Goal: Task Accomplishment & Management: Use online tool/utility

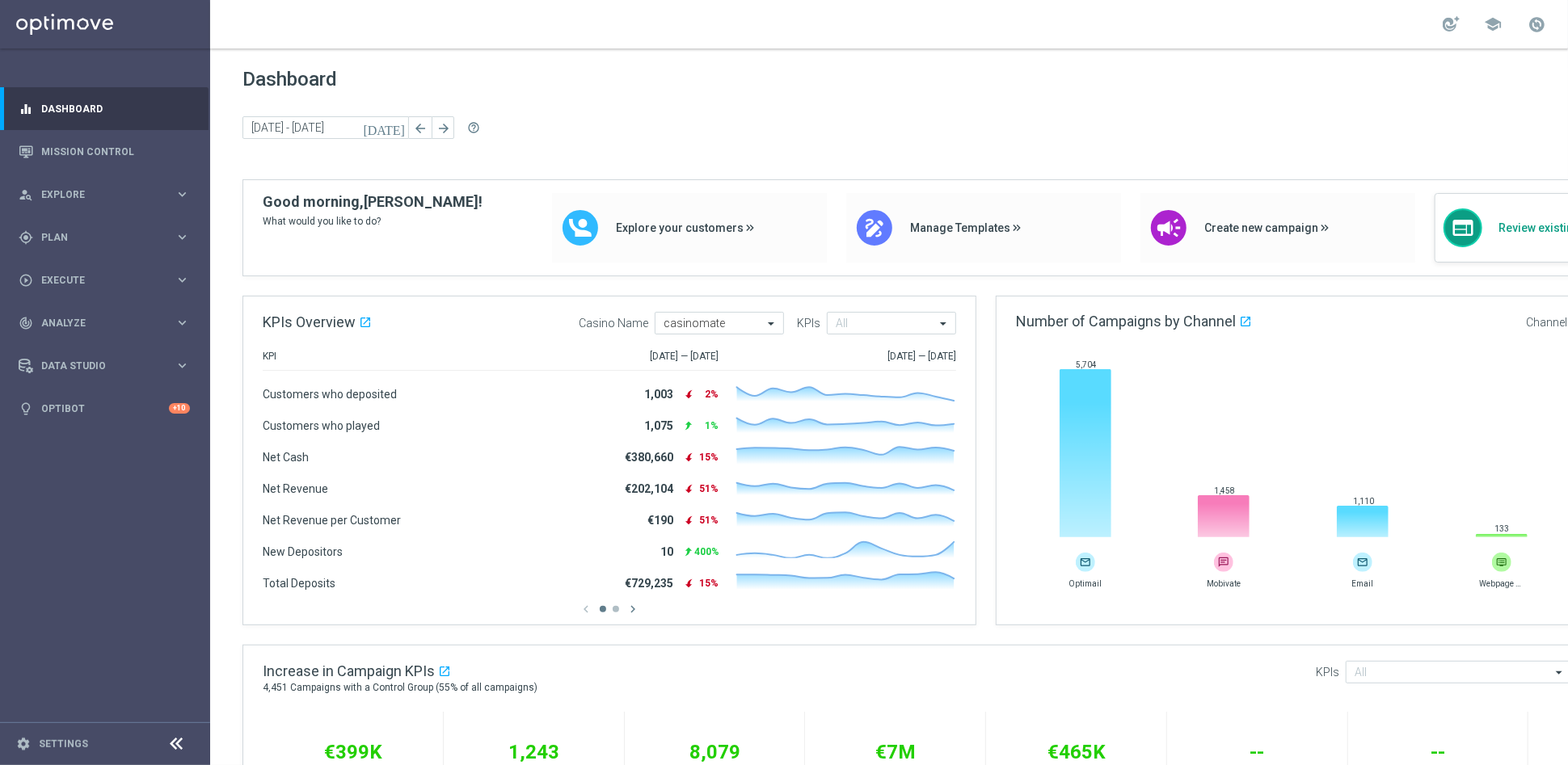
click at [1541, 235] on div "web Review existing campaigns" at bounding box center [1572, 227] width 275 height 69
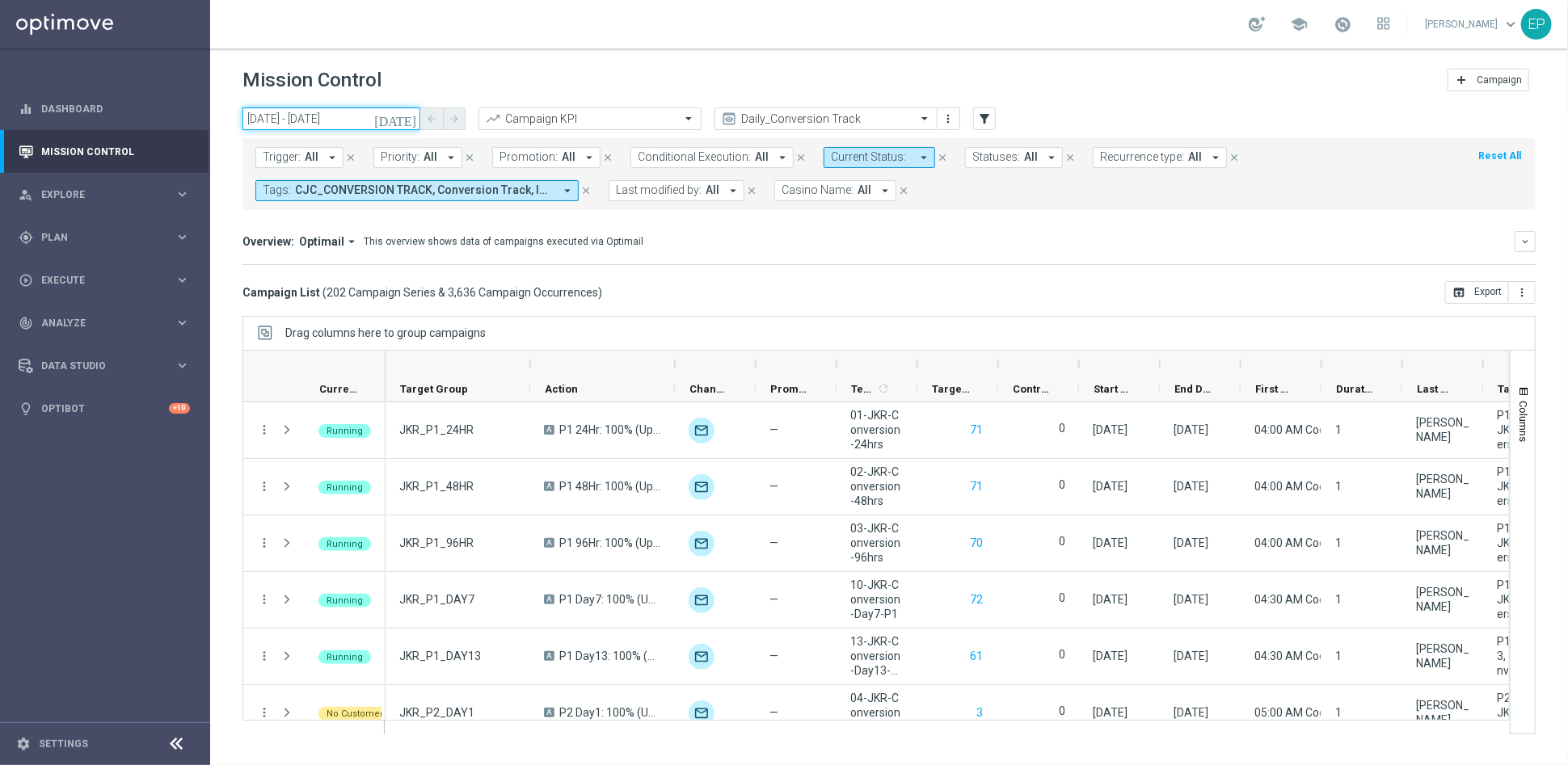
click at [325, 118] on input "[DATE] - [DATE]" at bounding box center [331, 119] width 178 height 23
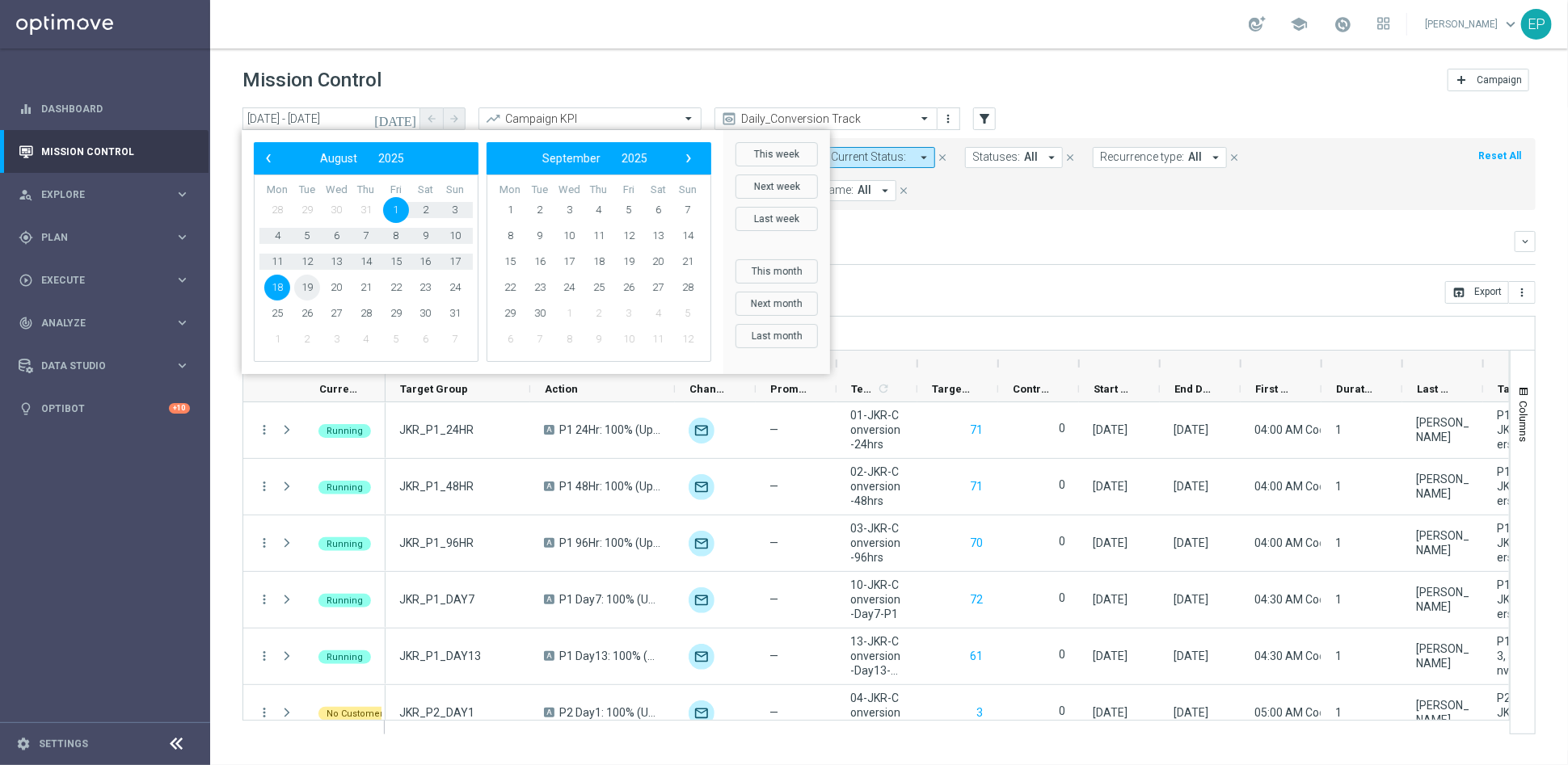
click at [303, 292] on span "19" at bounding box center [307, 287] width 26 height 26
type input "[DATE] - [DATE]"
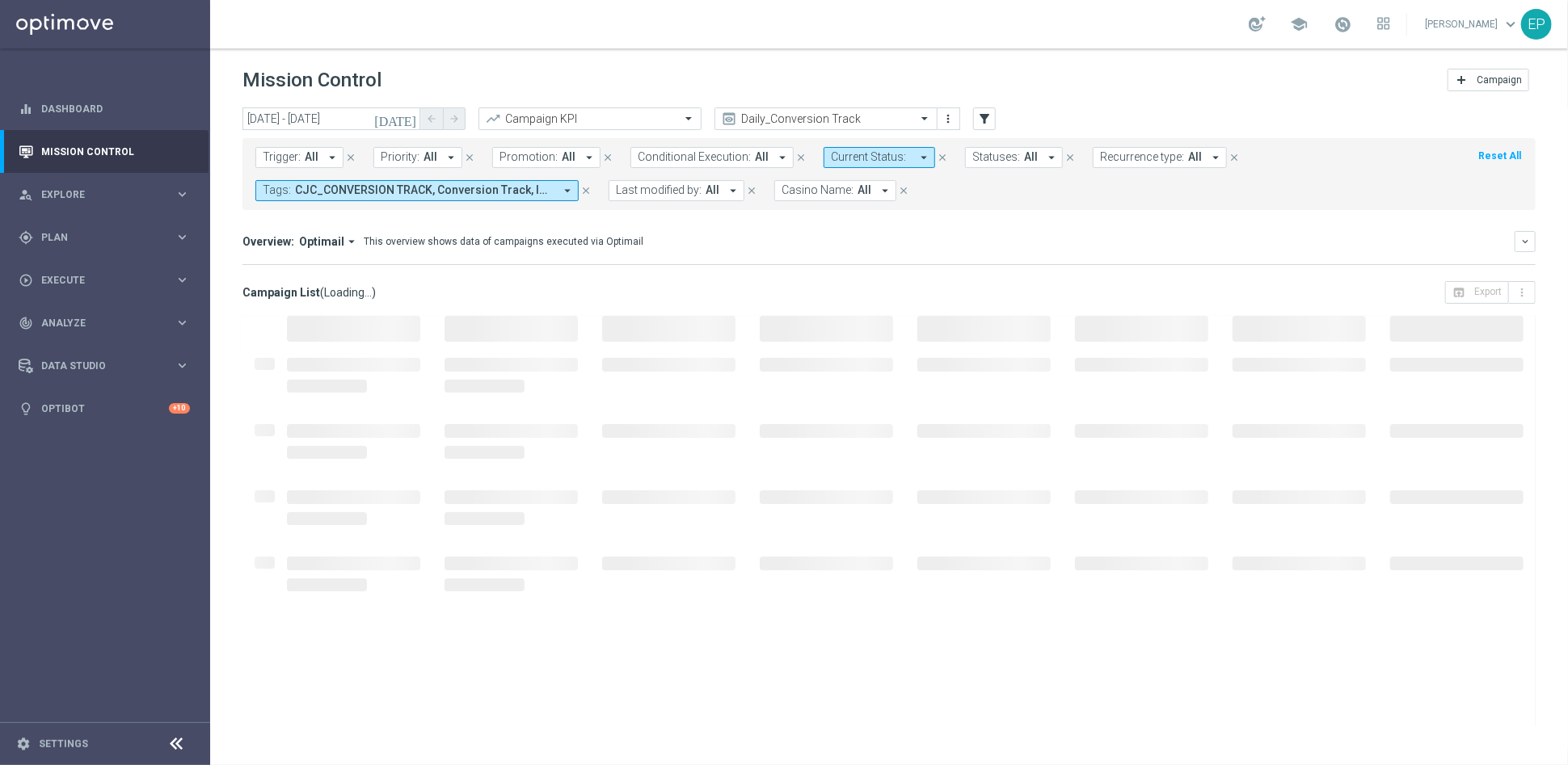
click at [174, 741] on icon at bounding box center [176, 744] width 19 height 19
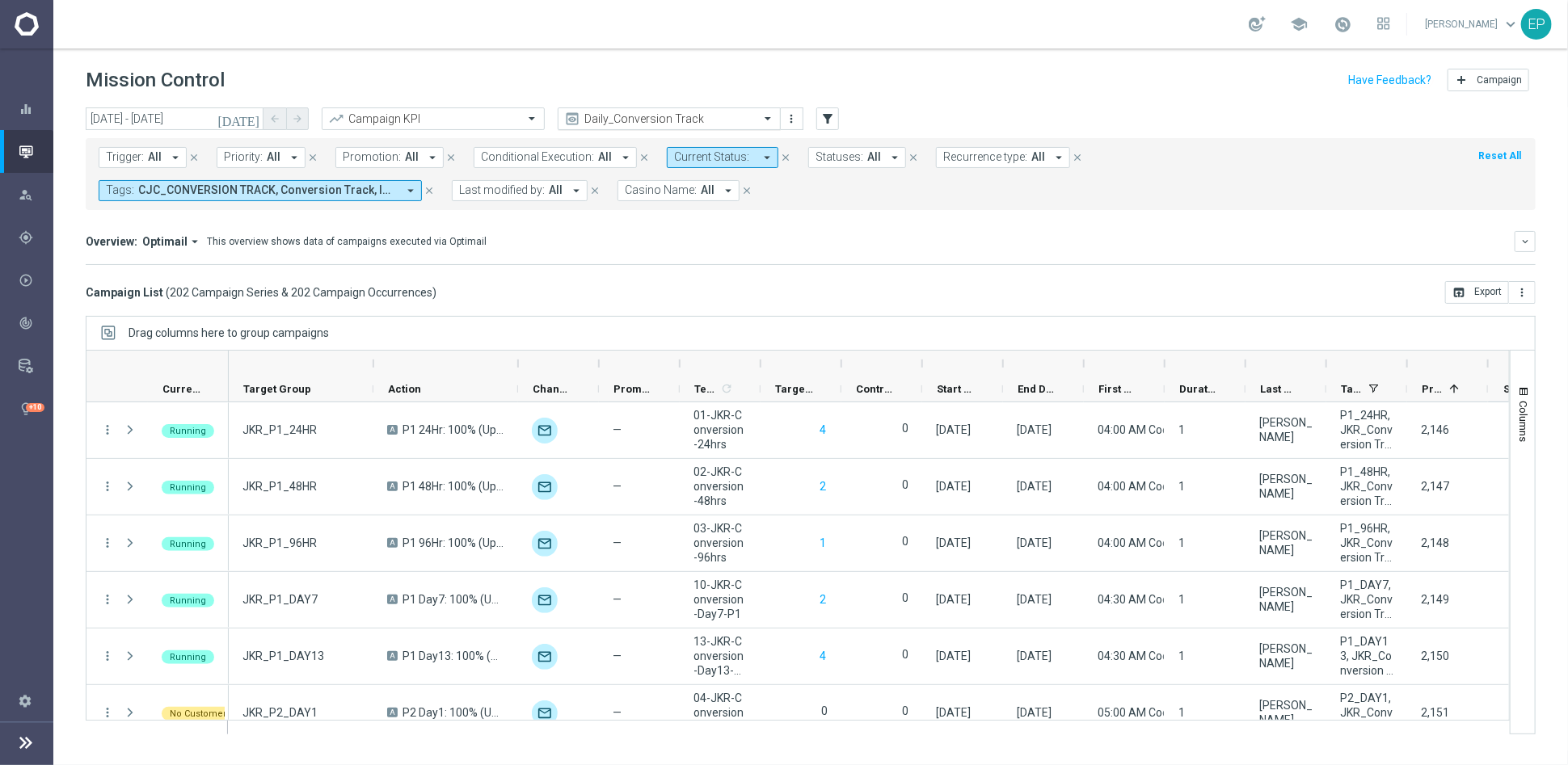
click at [662, 118] on input "text" at bounding box center [652, 119] width 173 height 13
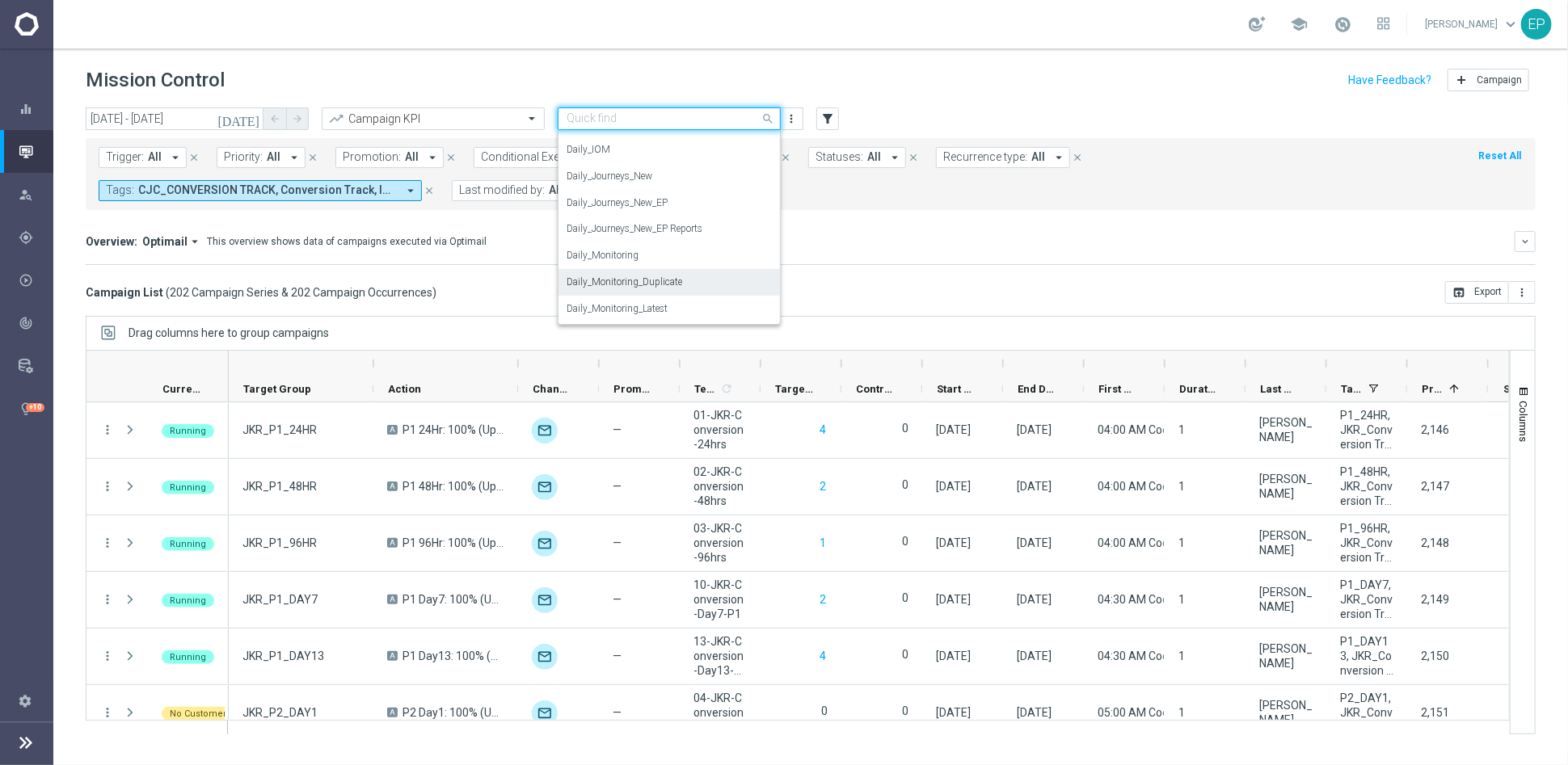
scroll to position [536, 0]
click at [707, 265] on div "Daily_Monitoring_New<P1-5/DM" at bounding box center [669, 273] width 206 height 27
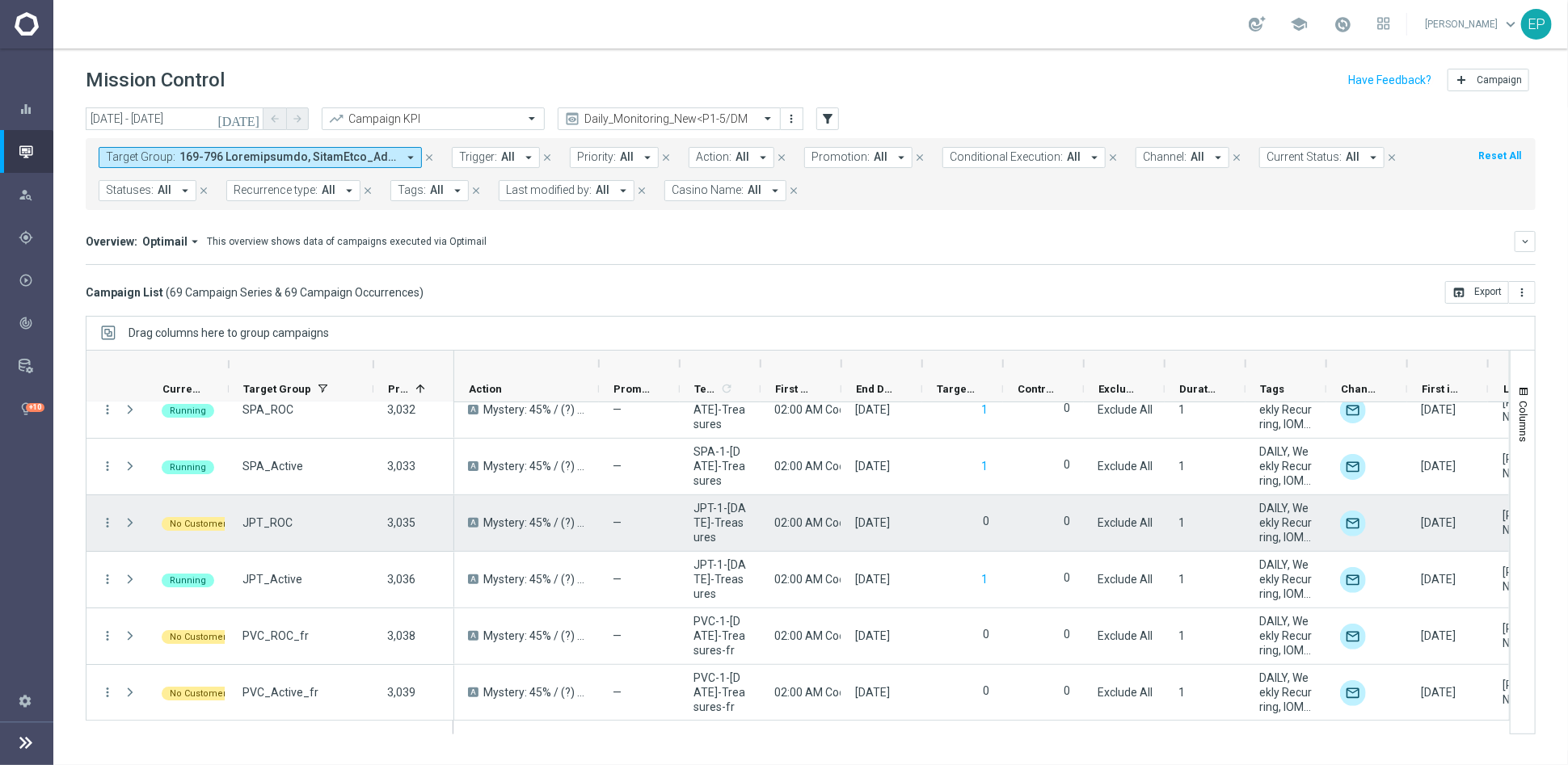
scroll to position [3583, 0]
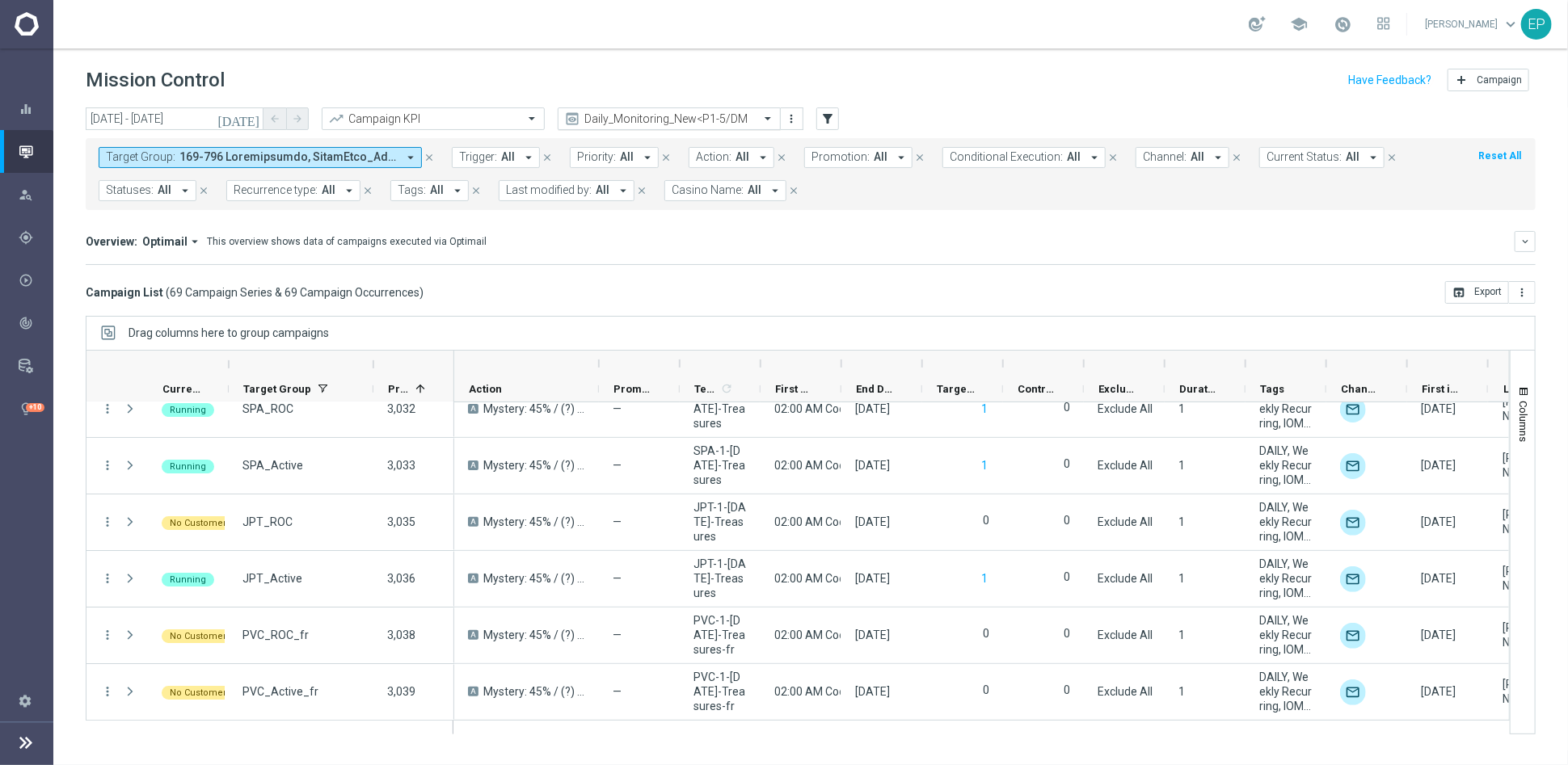
click at [656, 115] on input "text" at bounding box center [652, 119] width 173 height 13
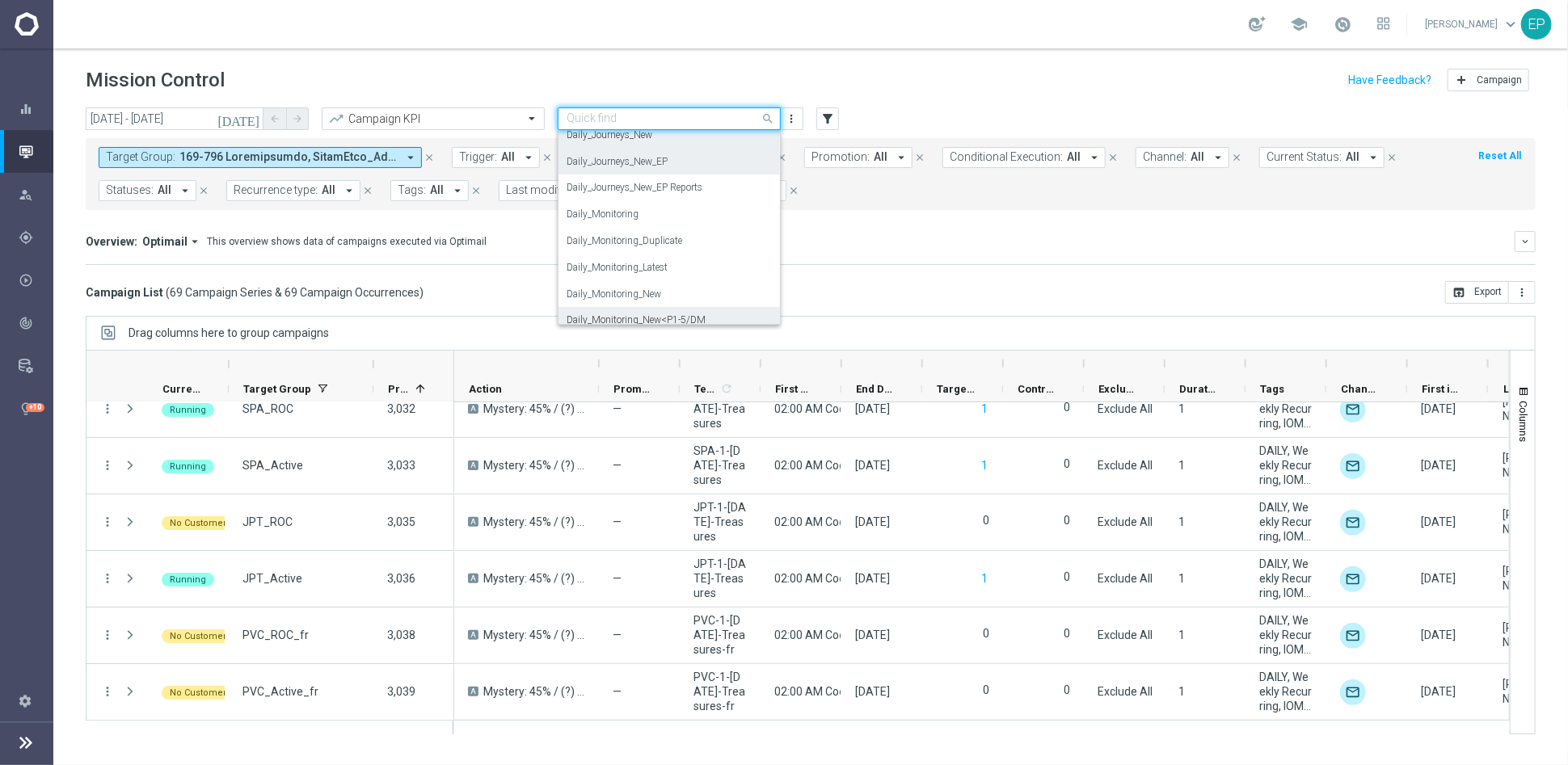
scroll to position [397, 0]
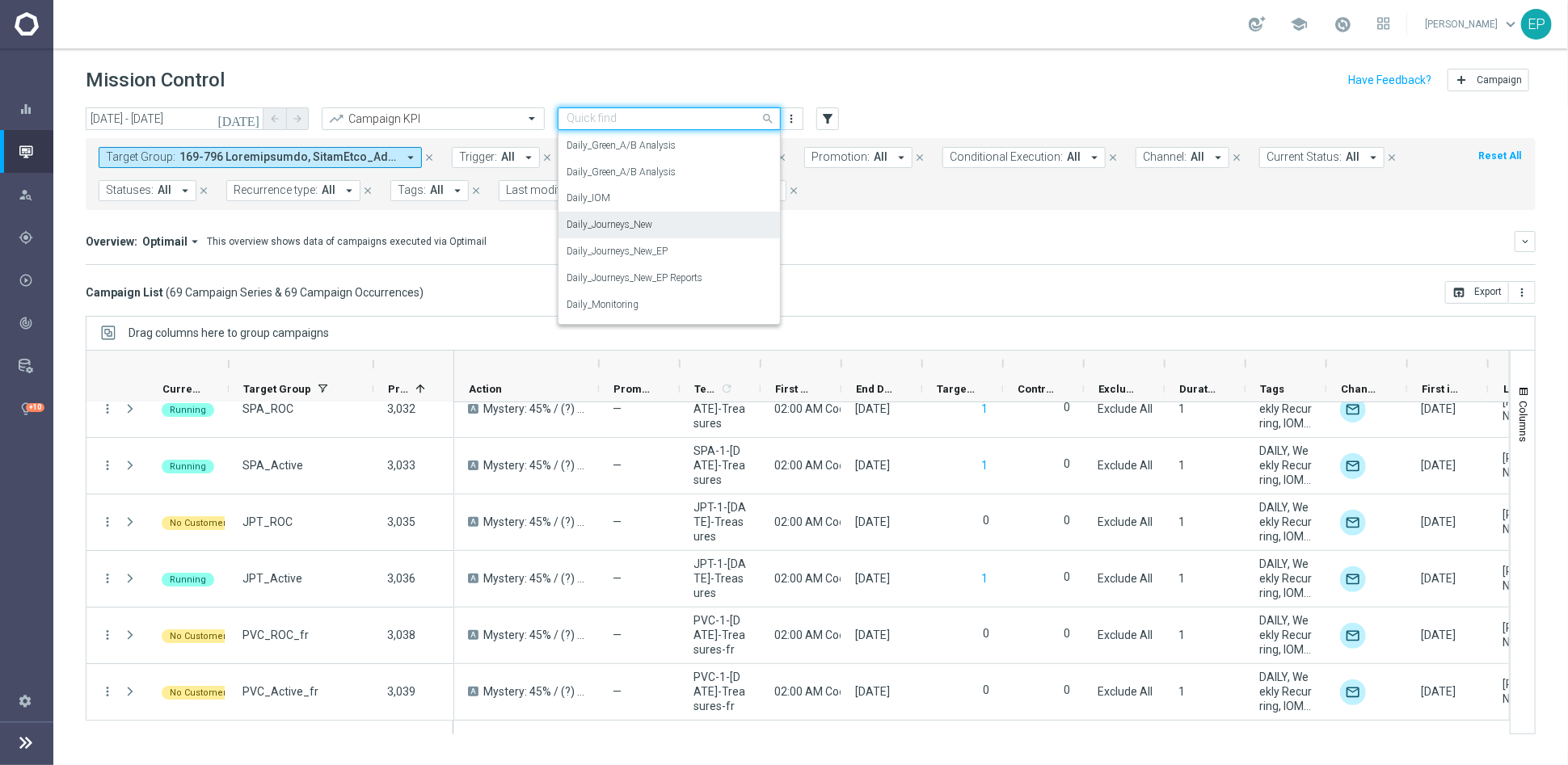
click at [657, 227] on div "Daily_Journeys_New" at bounding box center [669, 225] width 206 height 27
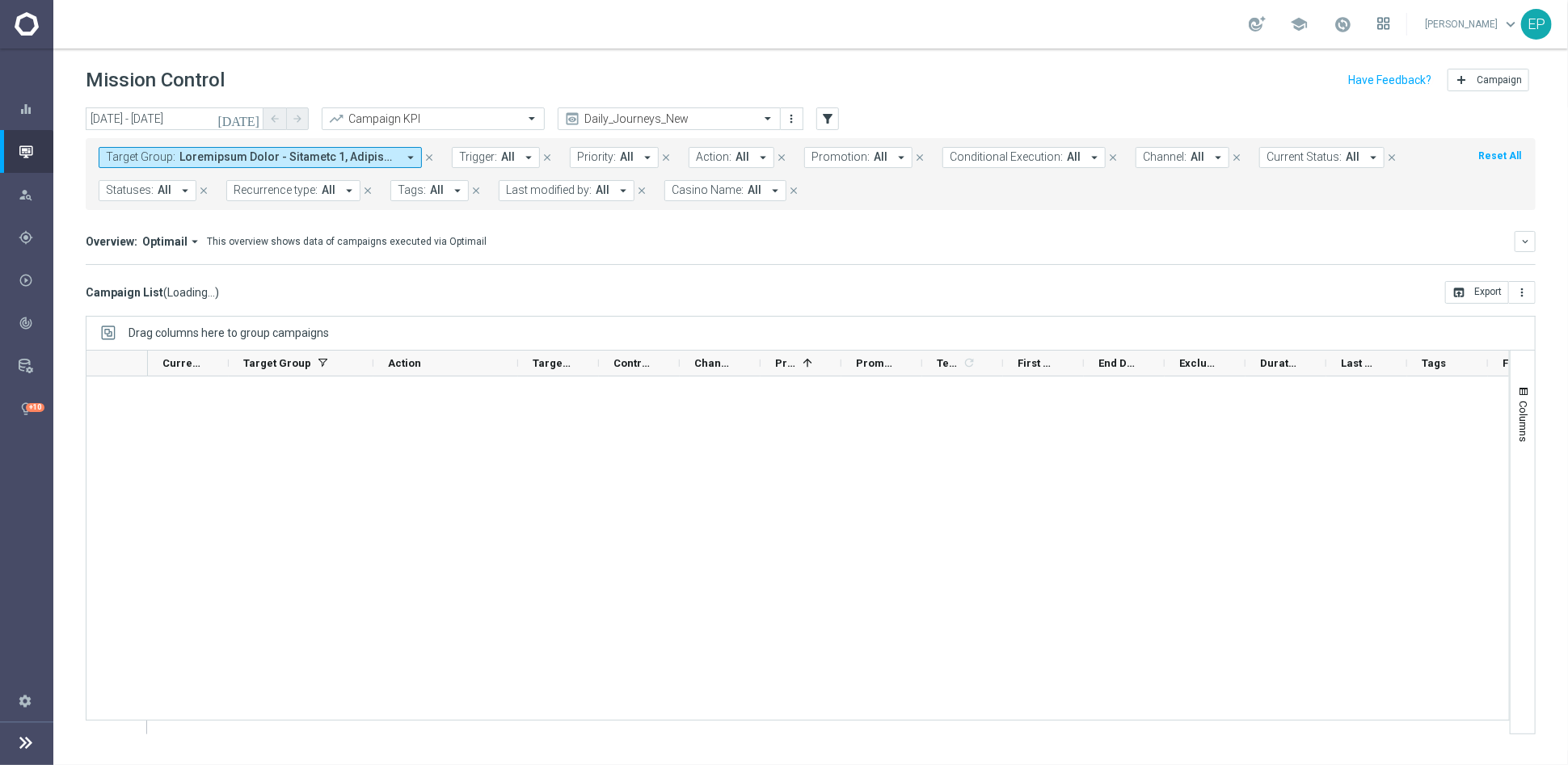
scroll to position [3552, 0]
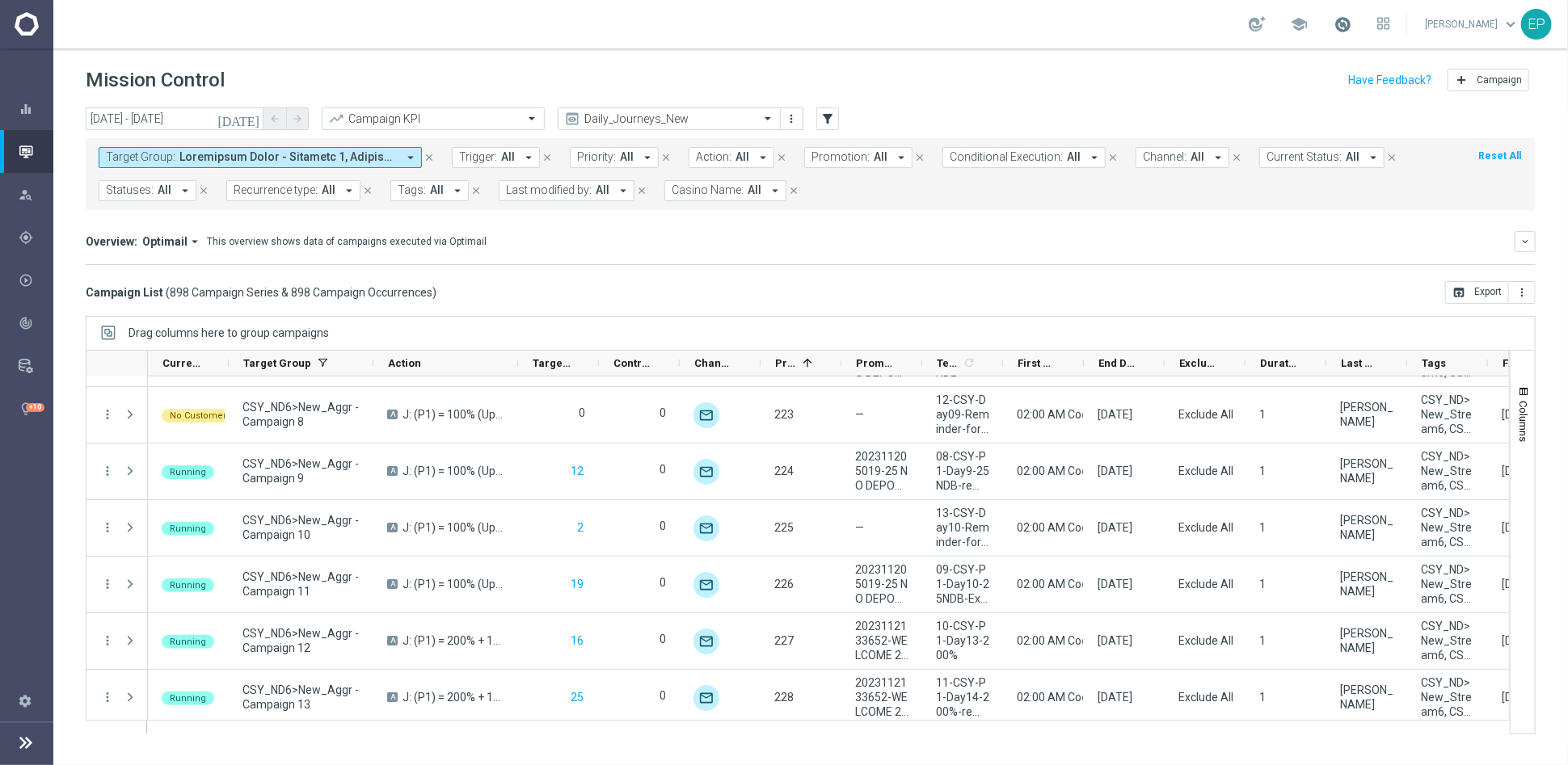
click at [1351, 22] on span at bounding box center [1342, 24] width 18 height 18
drag, startPoint x: 962, startPoint y: 292, endPoint x: 954, endPoint y: 281, distance: 13.6
click at [962, 292] on div "Campaign List ( 898 Campaign Series & 898 Campaign Occurrences ) open_in_browse…" at bounding box center [811, 292] width 1450 height 23
click at [1302, 158] on span "Current Status:" at bounding box center [1303, 157] width 75 height 13
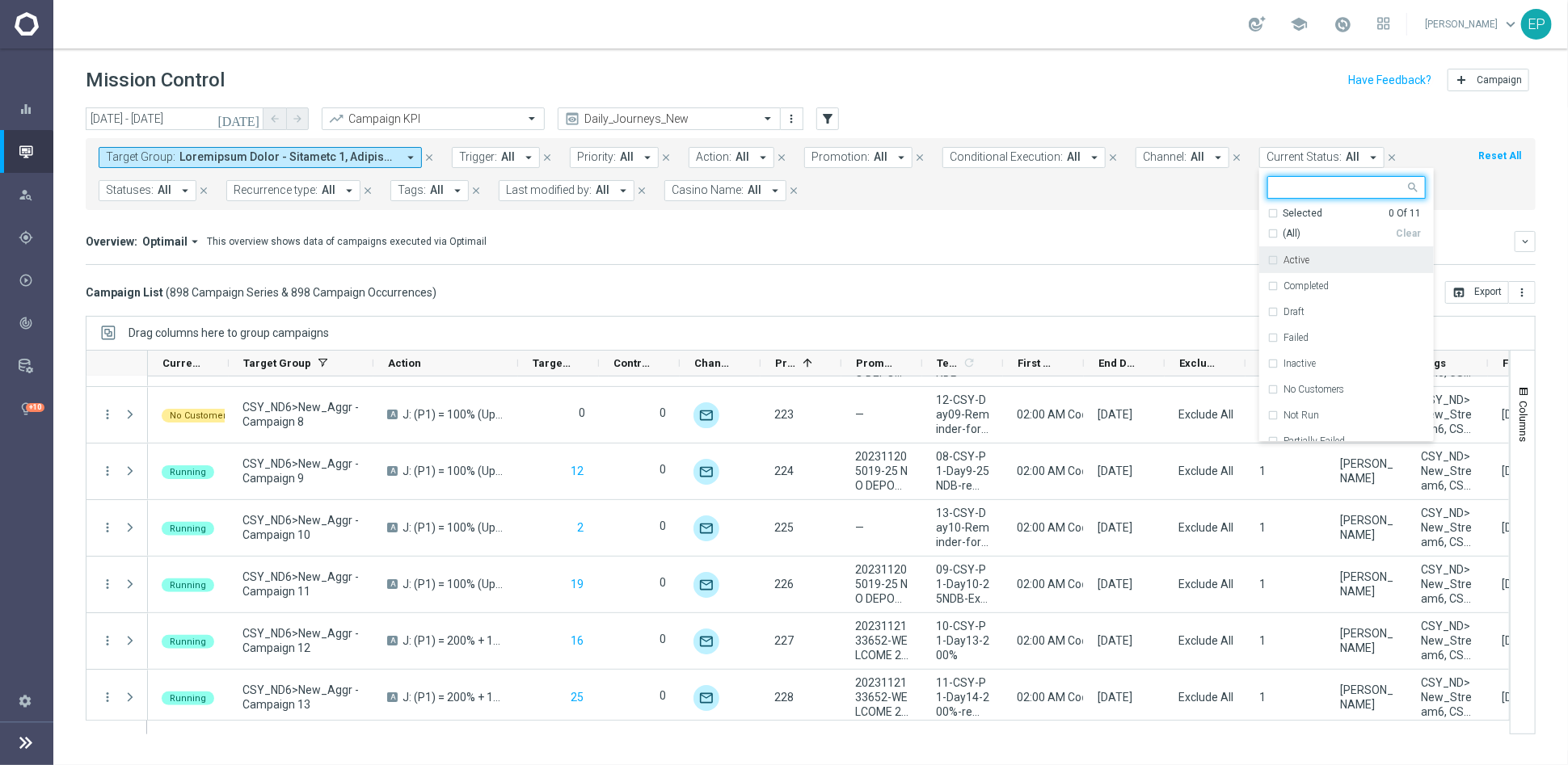
click at [1289, 232] on div "(All)" at bounding box center [1331, 233] width 128 height 13
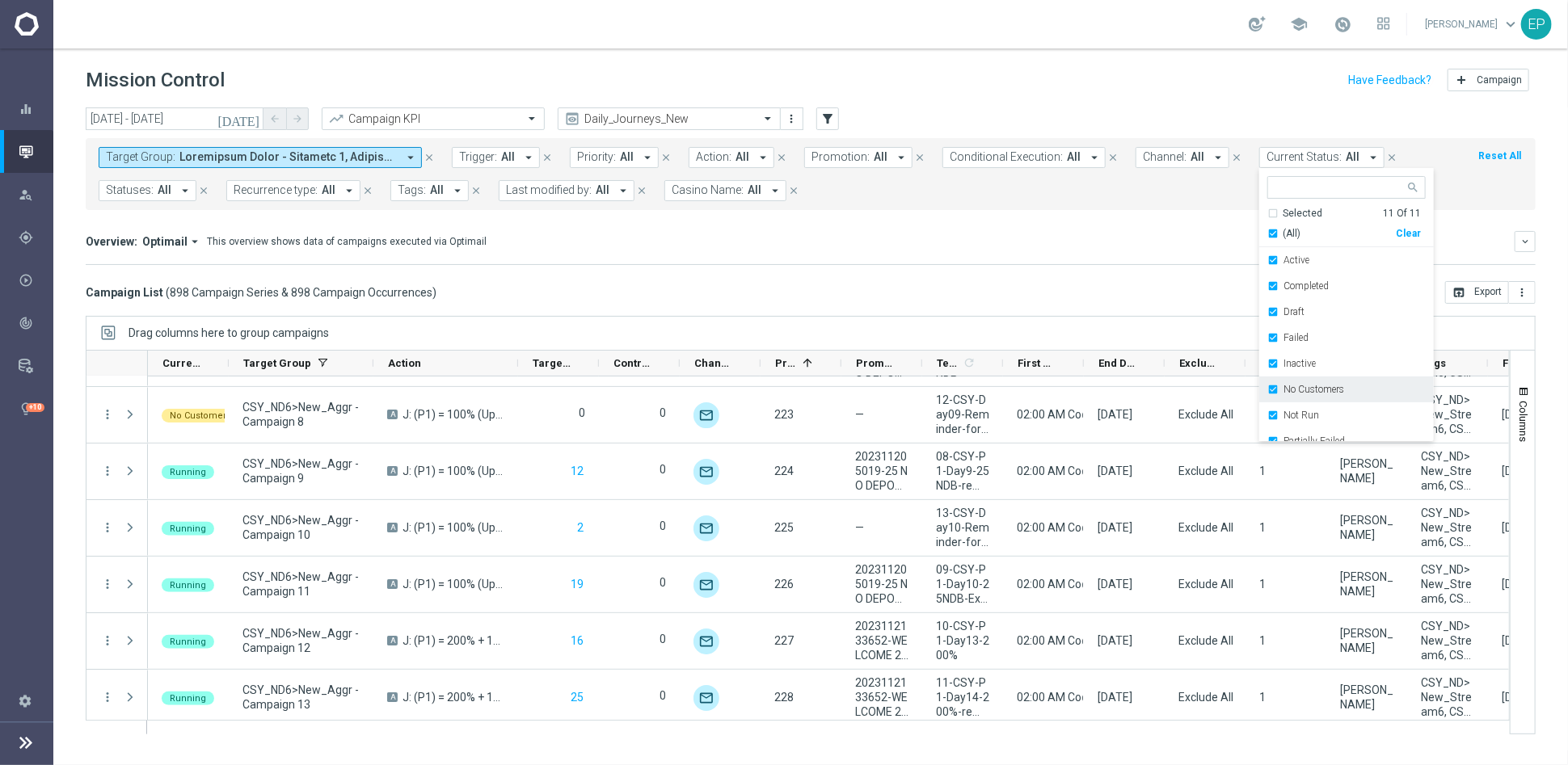
click at [1294, 391] on label "No Customers" at bounding box center [1314, 389] width 61 height 10
click at [1284, 402] on label "Running" at bounding box center [1302, 404] width 37 height 10
click at [1109, 292] on div "Campaign List ( 898 Campaign Series & 898 Campaign Occurrences ) open_in_browse…" at bounding box center [811, 292] width 1450 height 23
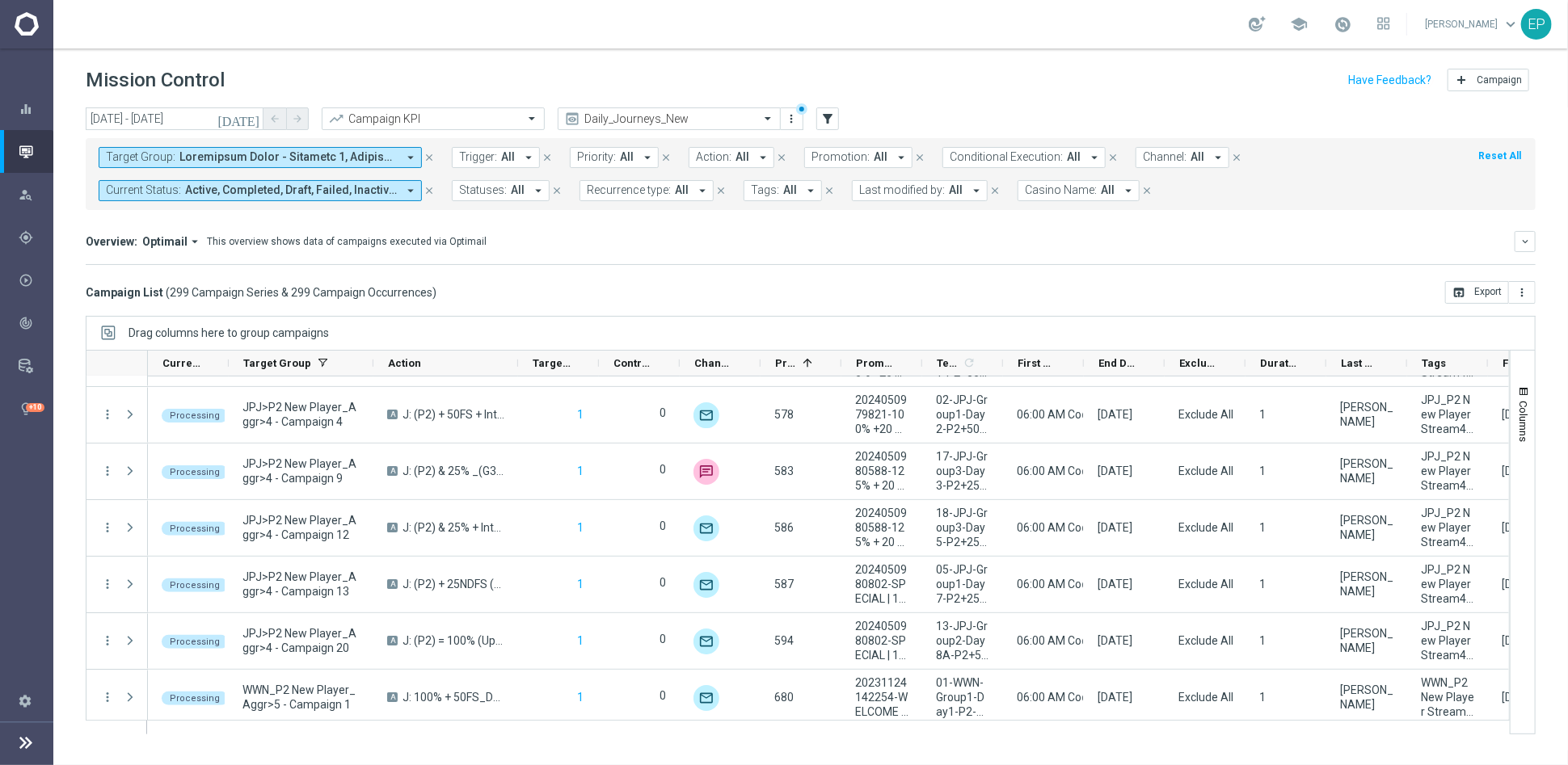
click at [328, 195] on span "Active, Completed, Draft, Failed, Inactive, Not Run, Partially Failed, Processi…" at bounding box center [291, 190] width 212 height 13
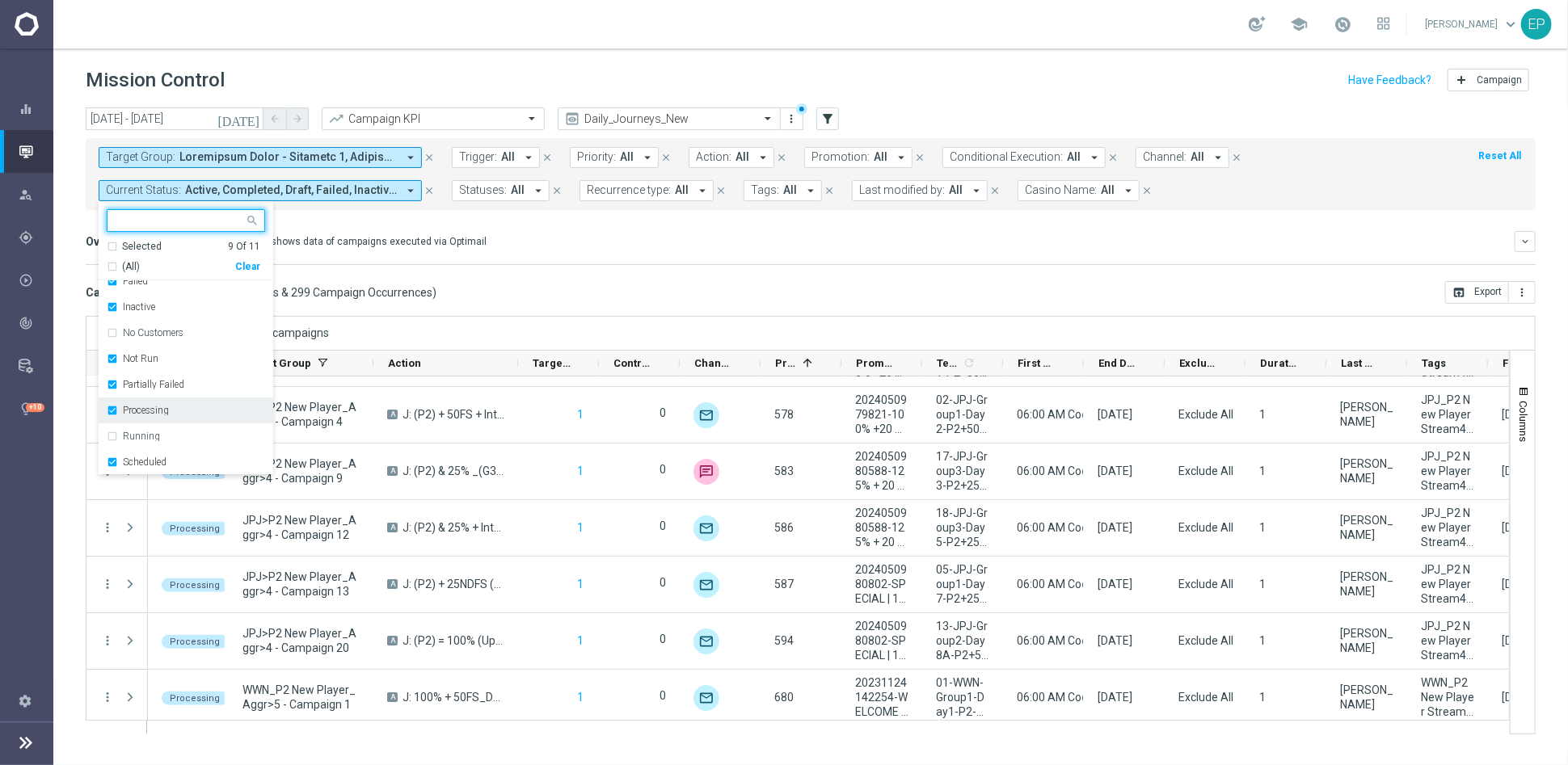
click at [155, 402] on div "Processing" at bounding box center [186, 410] width 158 height 26
click at [662, 270] on mini-dashboard "Overview: Optimail arrow_drop_down This overview shows data of campaigns execut…" at bounding box center [811, 245] width 1450 height 71
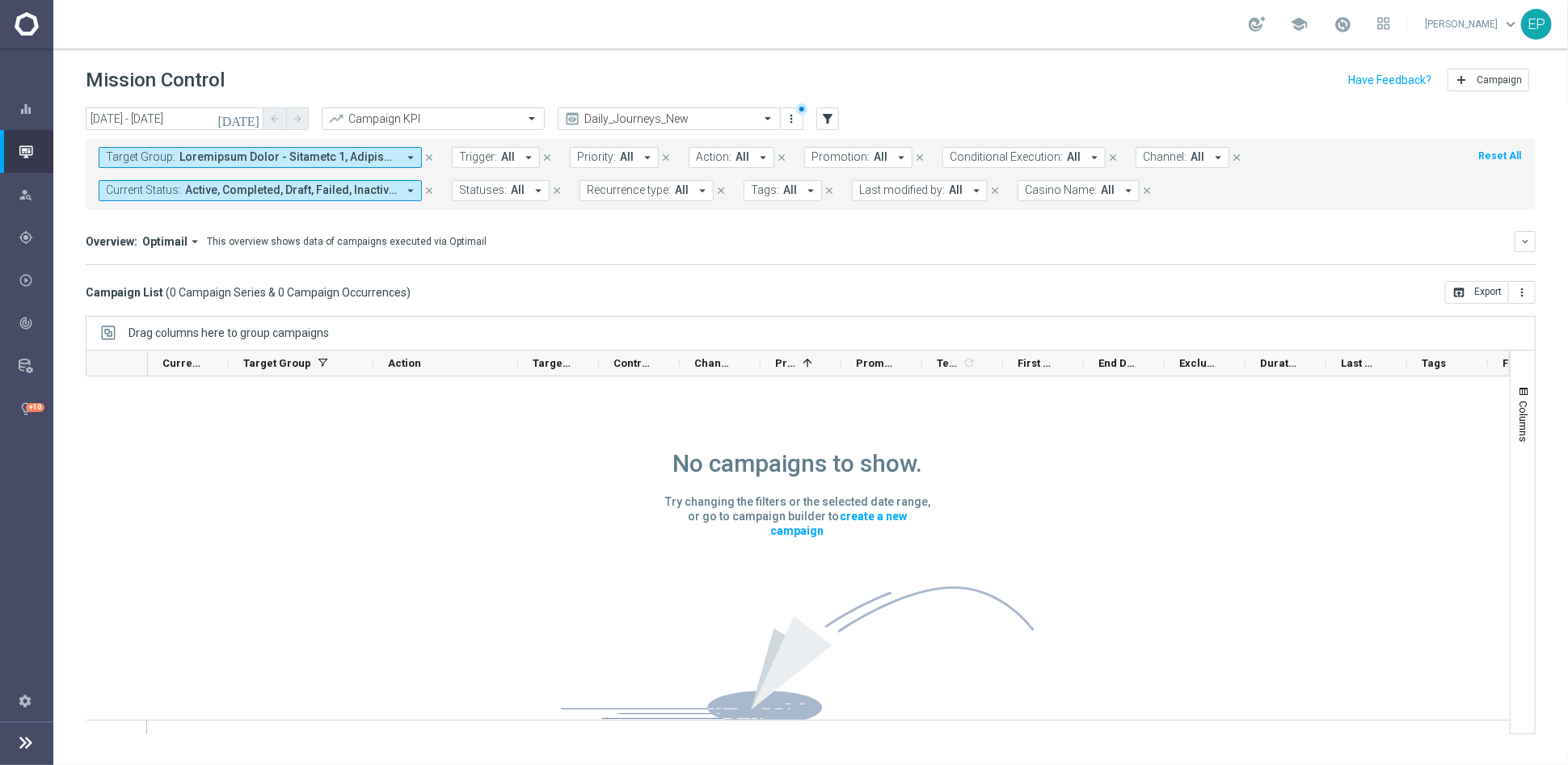
scroll to position [1, 0]
click at [325, 188] on span "Active, Completed, Draft, Failed, Inactive, Not Run, Partially Failed, Scheduled" at bounding box center [291, 190] width 212 height 13
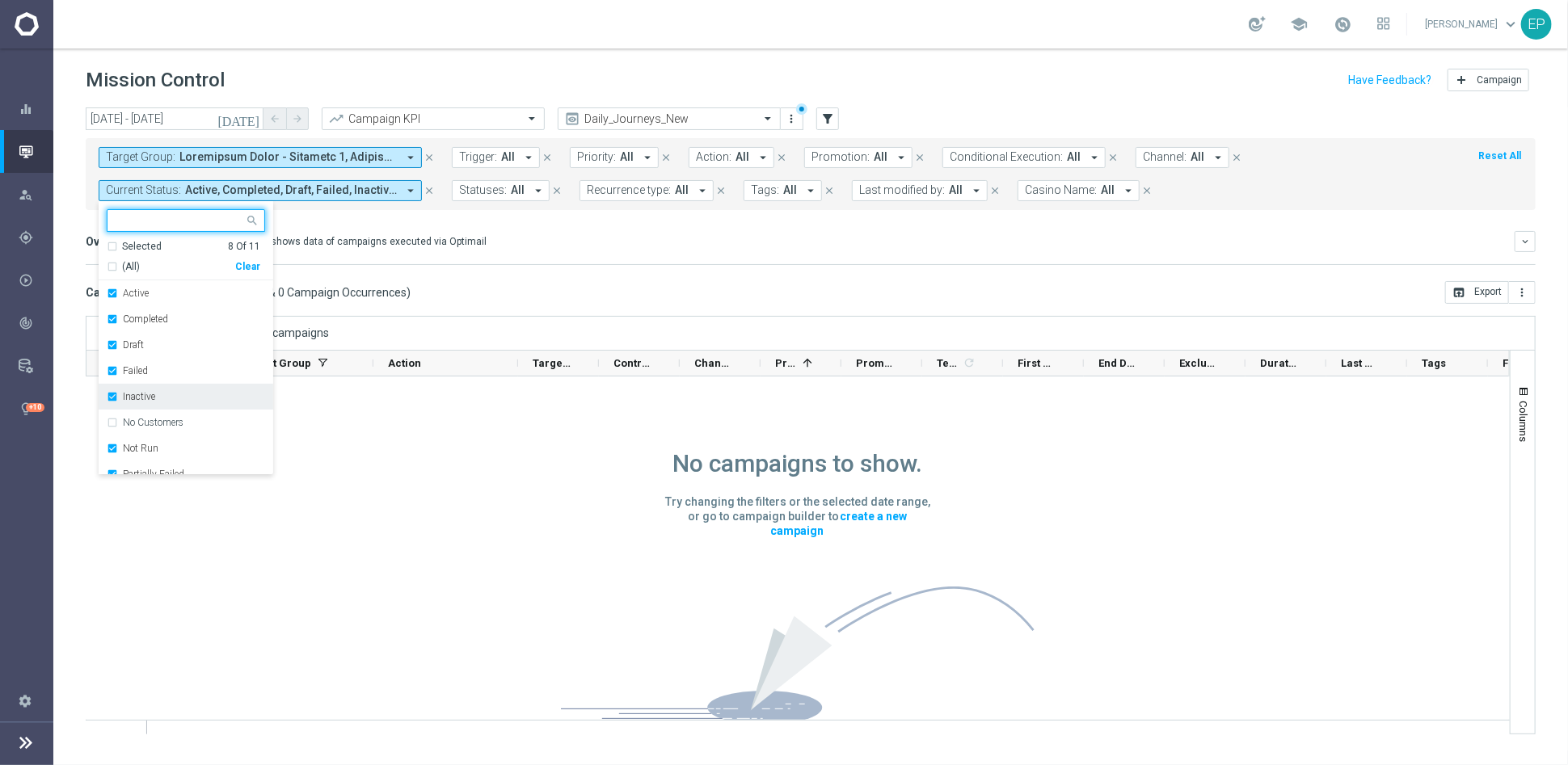
scroll to position [89, 0]
click at [159, 404] on div "Processing" at bounding box center [186, 410] width 158 height 26
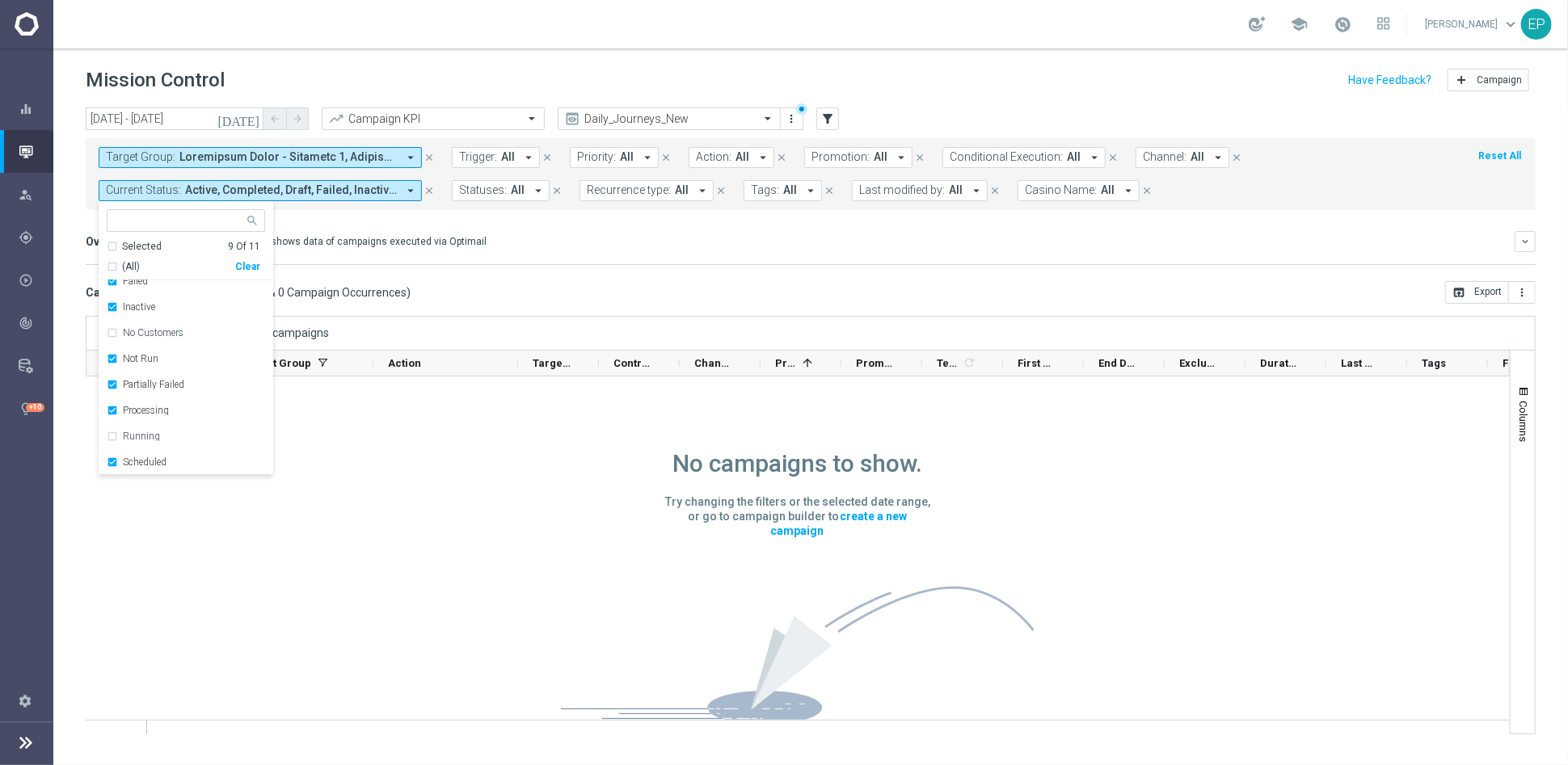
click at [653, 279] on mini-dashboard "Overview: Optimail arrow_drop_down This overview shows data of campaigns execut…" at bounding box center [811, 245] width 1450 height 71
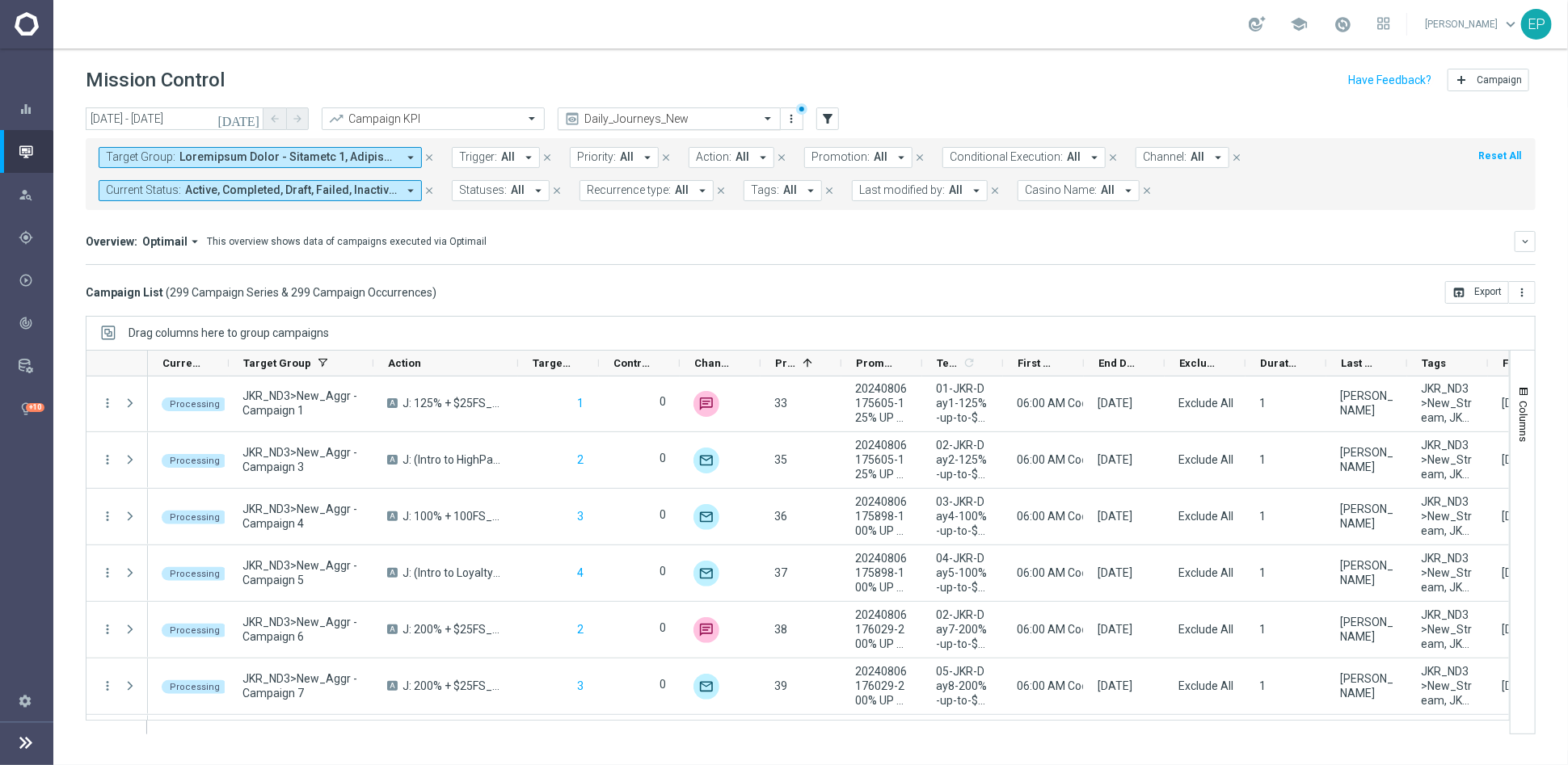
click at [695, 108] on div "Daily_Journeys_New" at bounding box center [669, 119] width 223 height 23
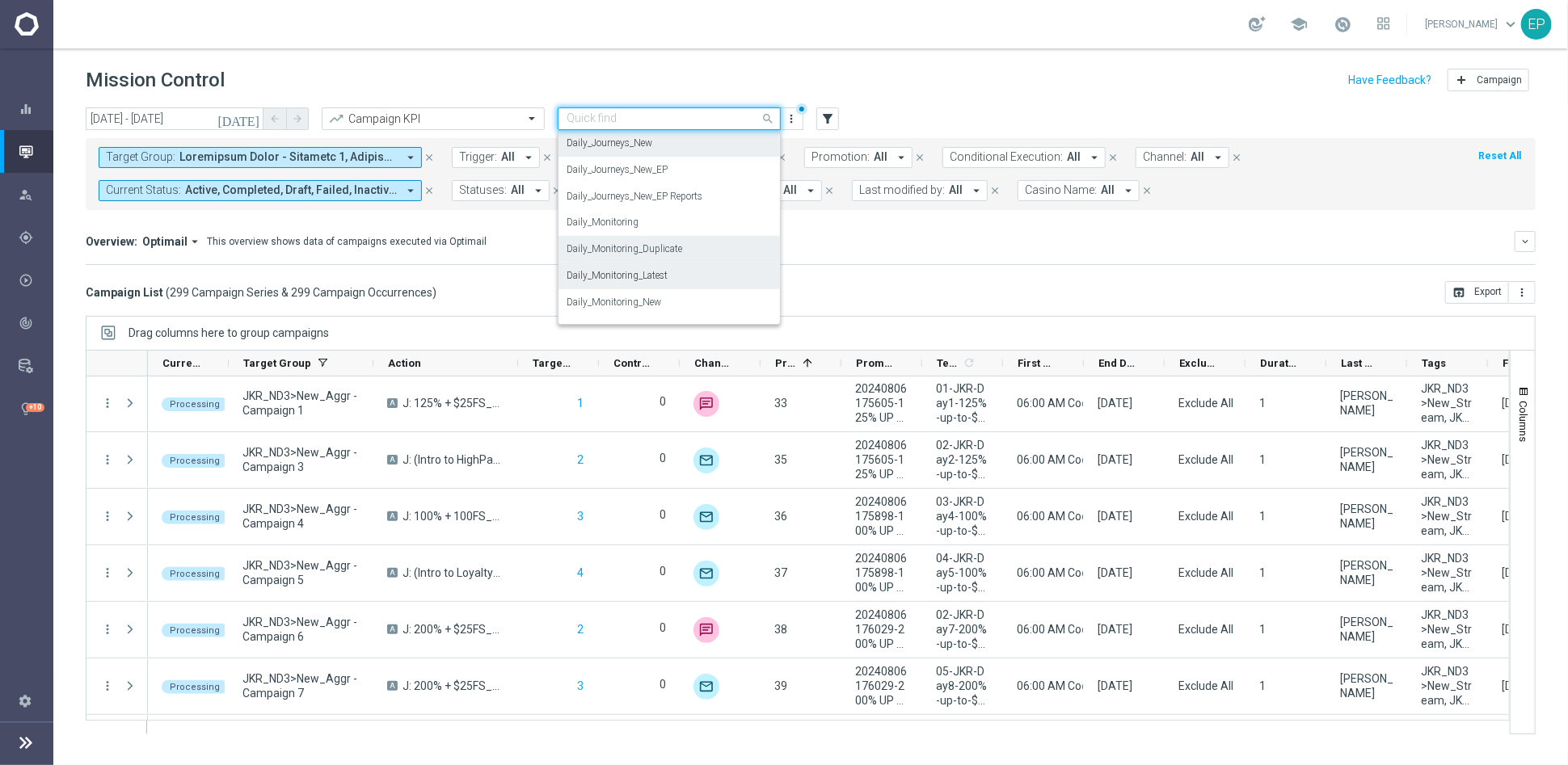
scroll to position [570, 0]
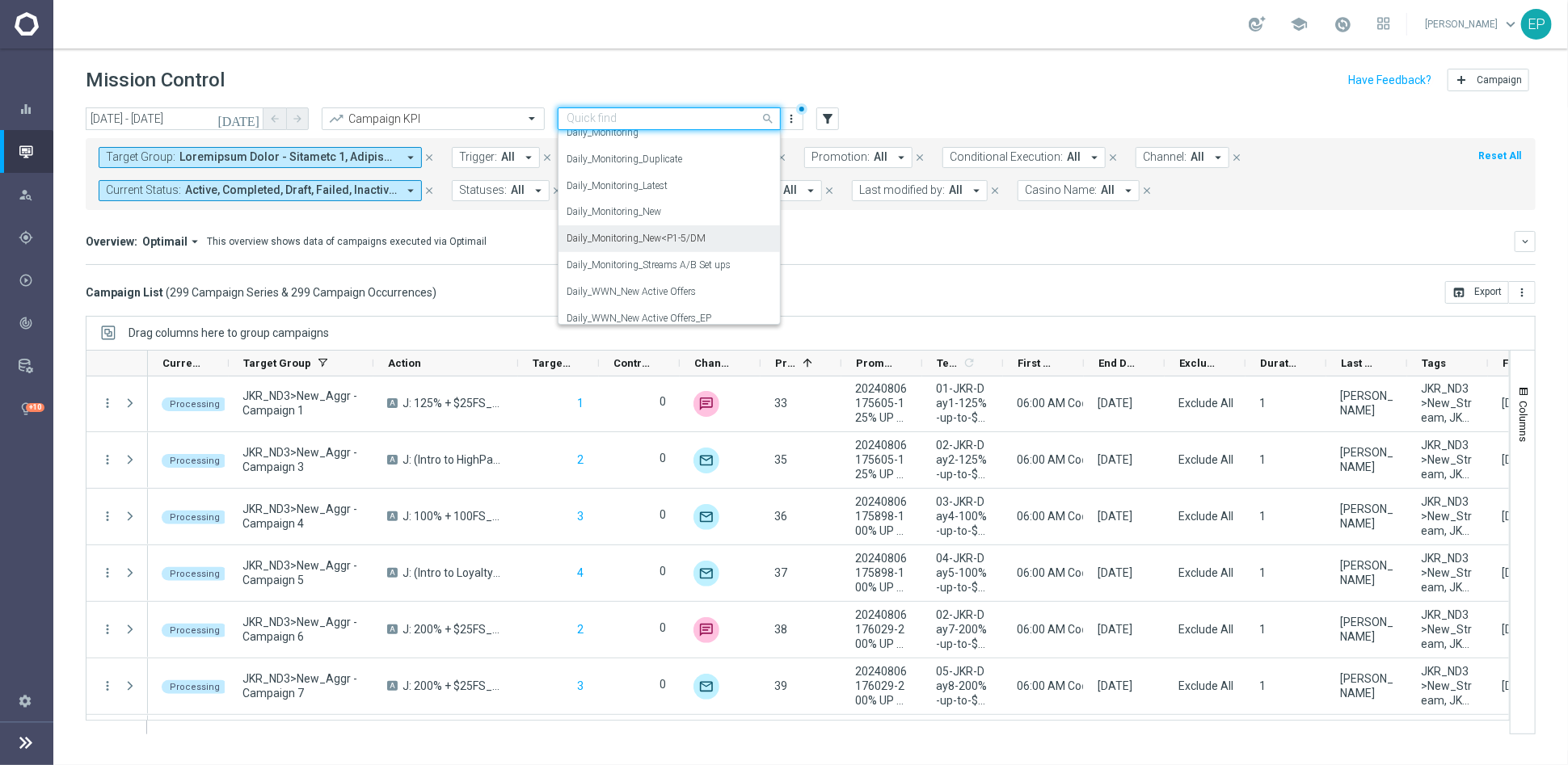
click at [702, 233] on label "Daily_Monitoring_New<P1-5/DM" at bounding box center [636, 238] width 139 height 13
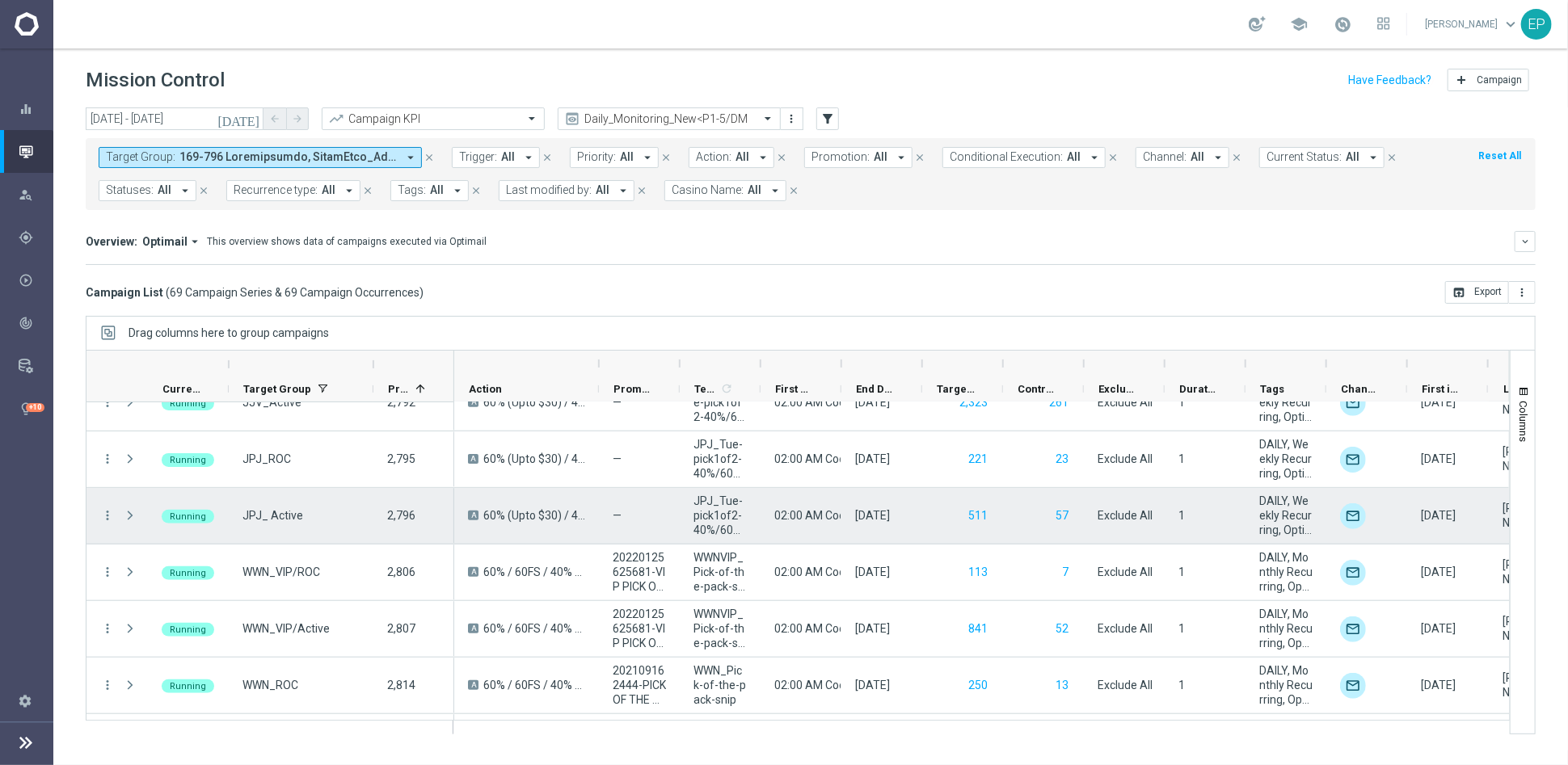
scroll to position [1077, 0]
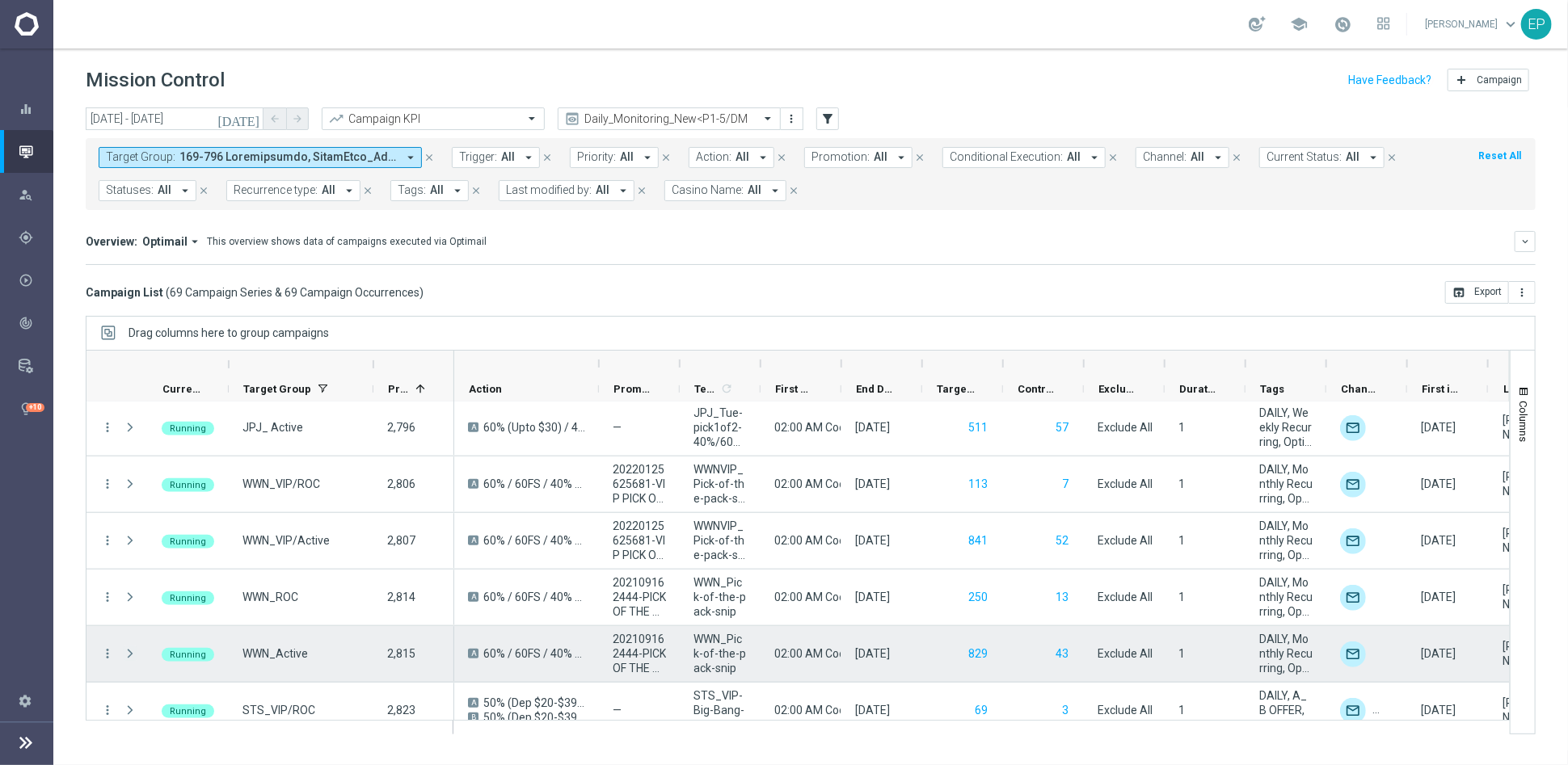
click at [108, 653] on icon "more_vert" at bounding box center [107, 653] width 14 height 14
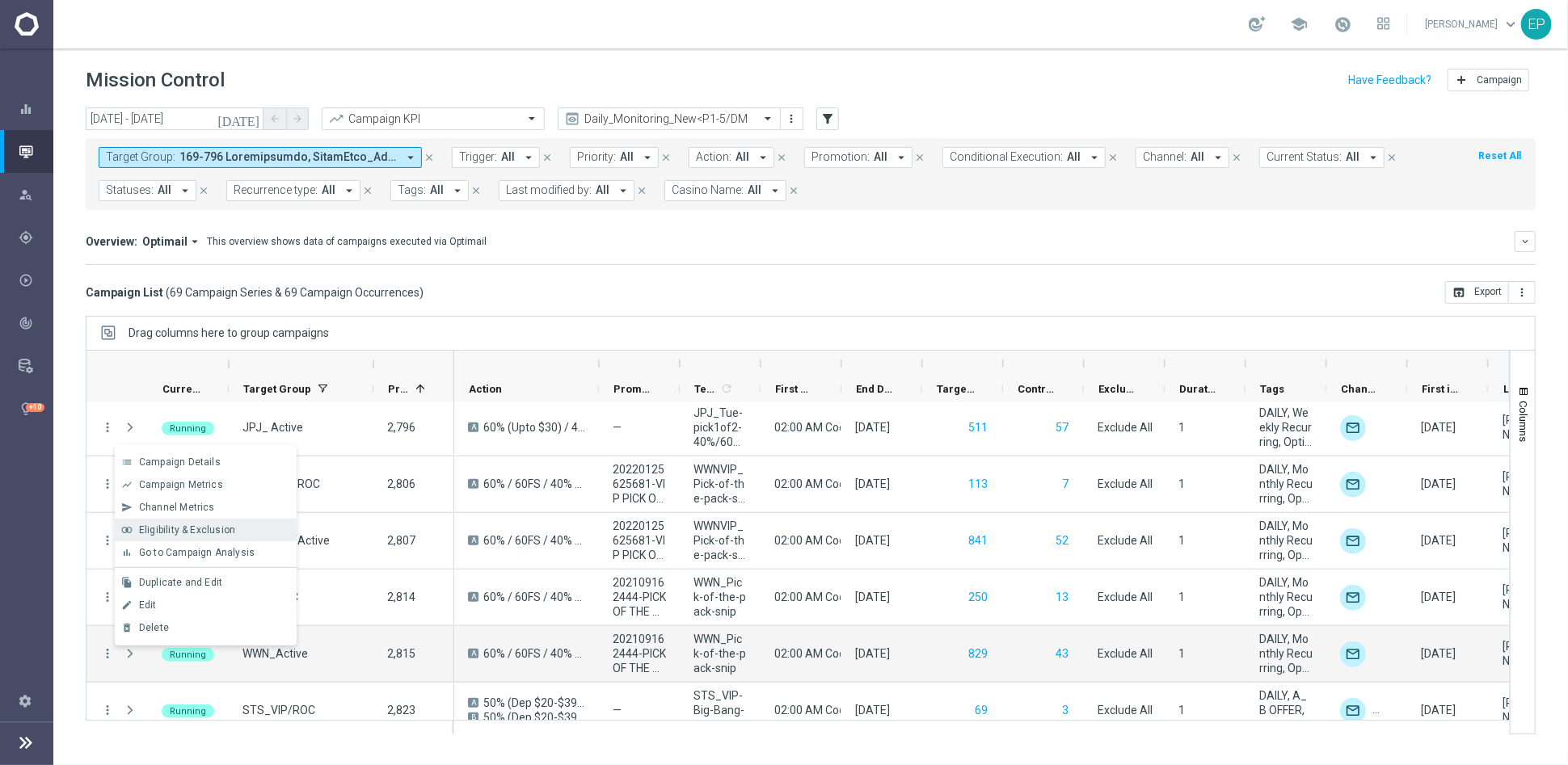
click at [207, 532] on span "Eligibility & Exclusion" at bounding box center [187, 529] width 96 height 11
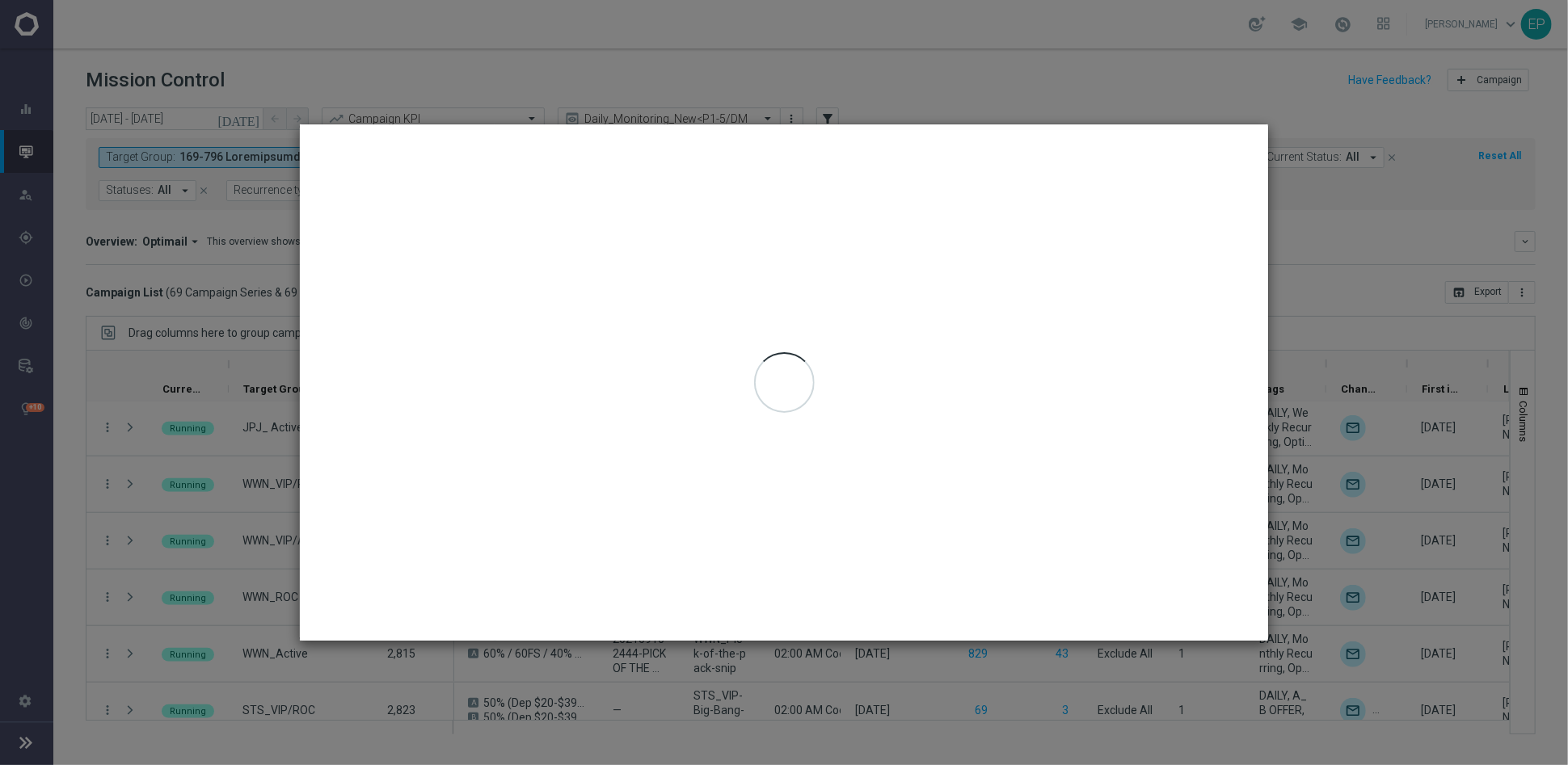
type input "[DATE] - [DATE]"
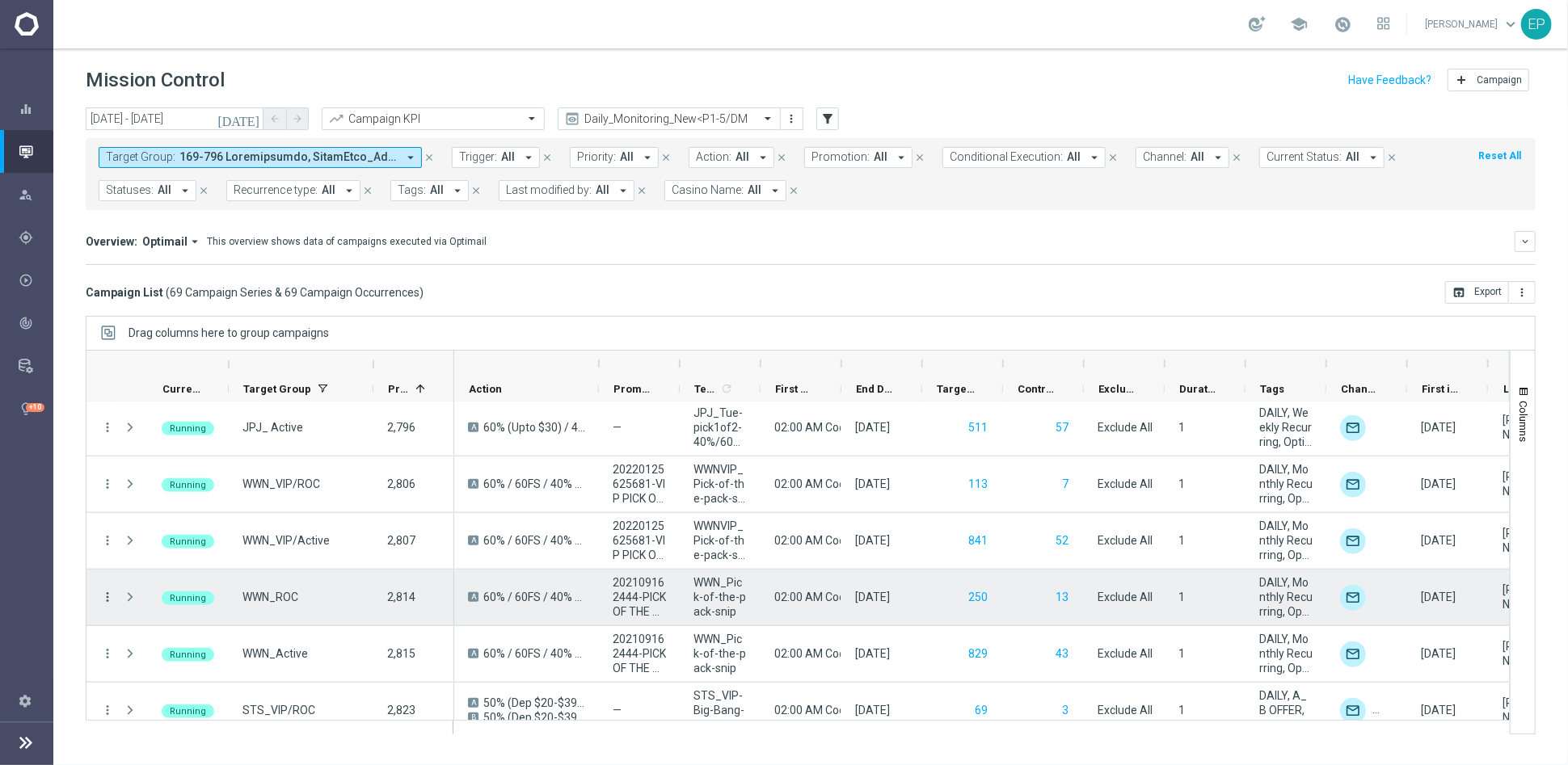
click at [106, 597] on icon "more_vert" at bounding box center [107, 596] width 14 height 14
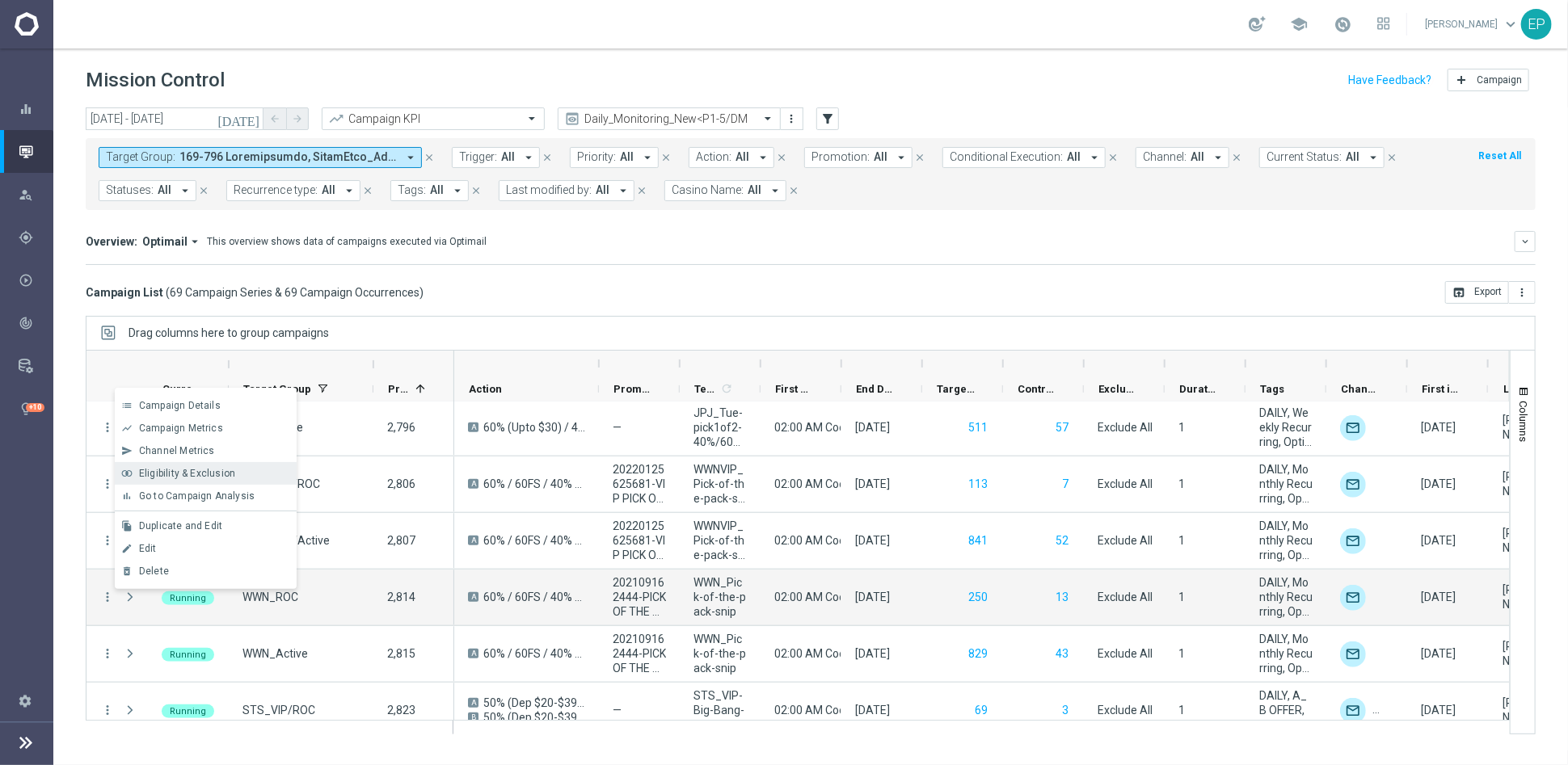
click at [238, 474] on div "Eligibility & Exclusion" at bounding box center [214, 473] width 150 height 11
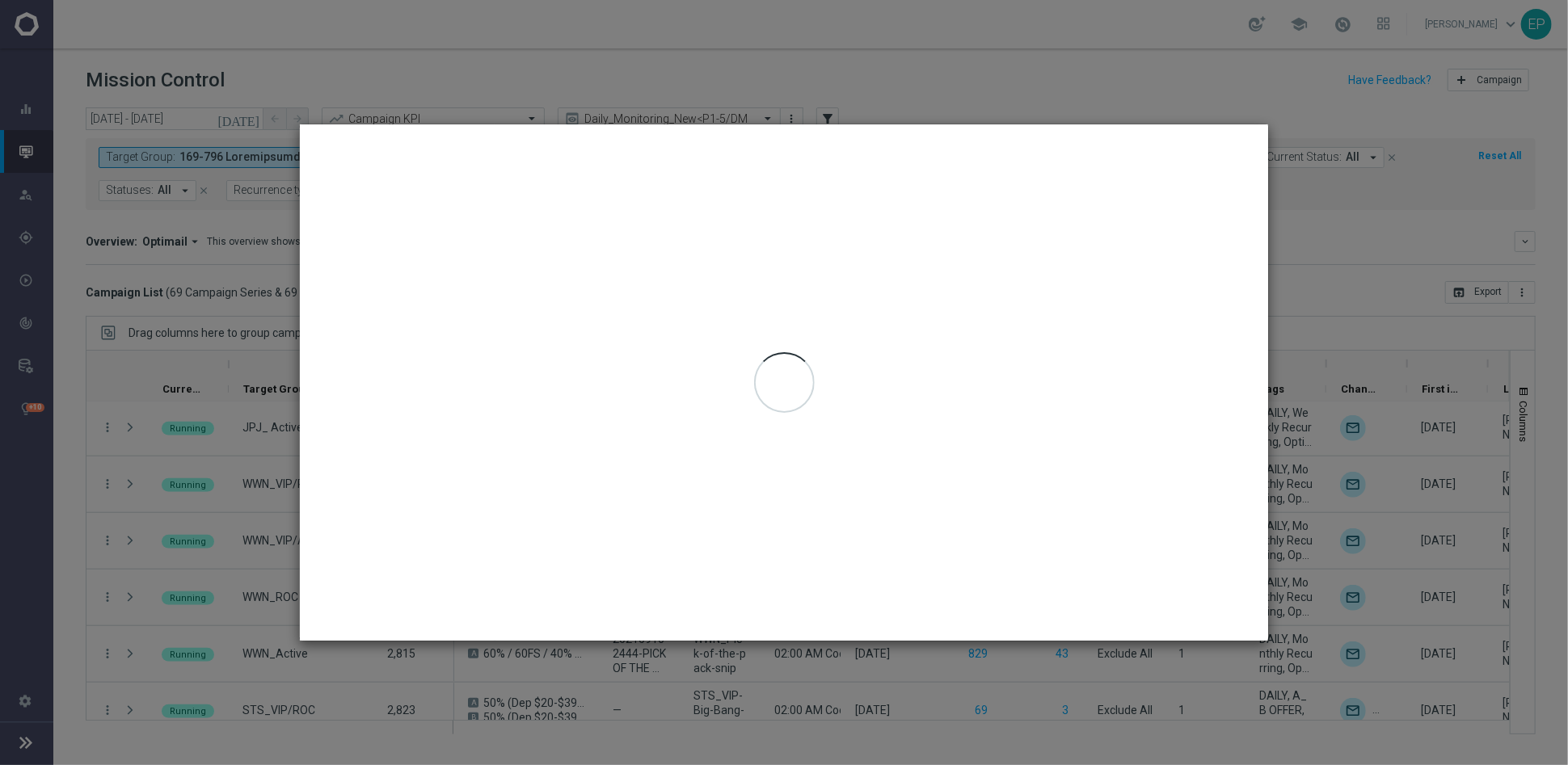
type input "[DATE] - [DATE]"
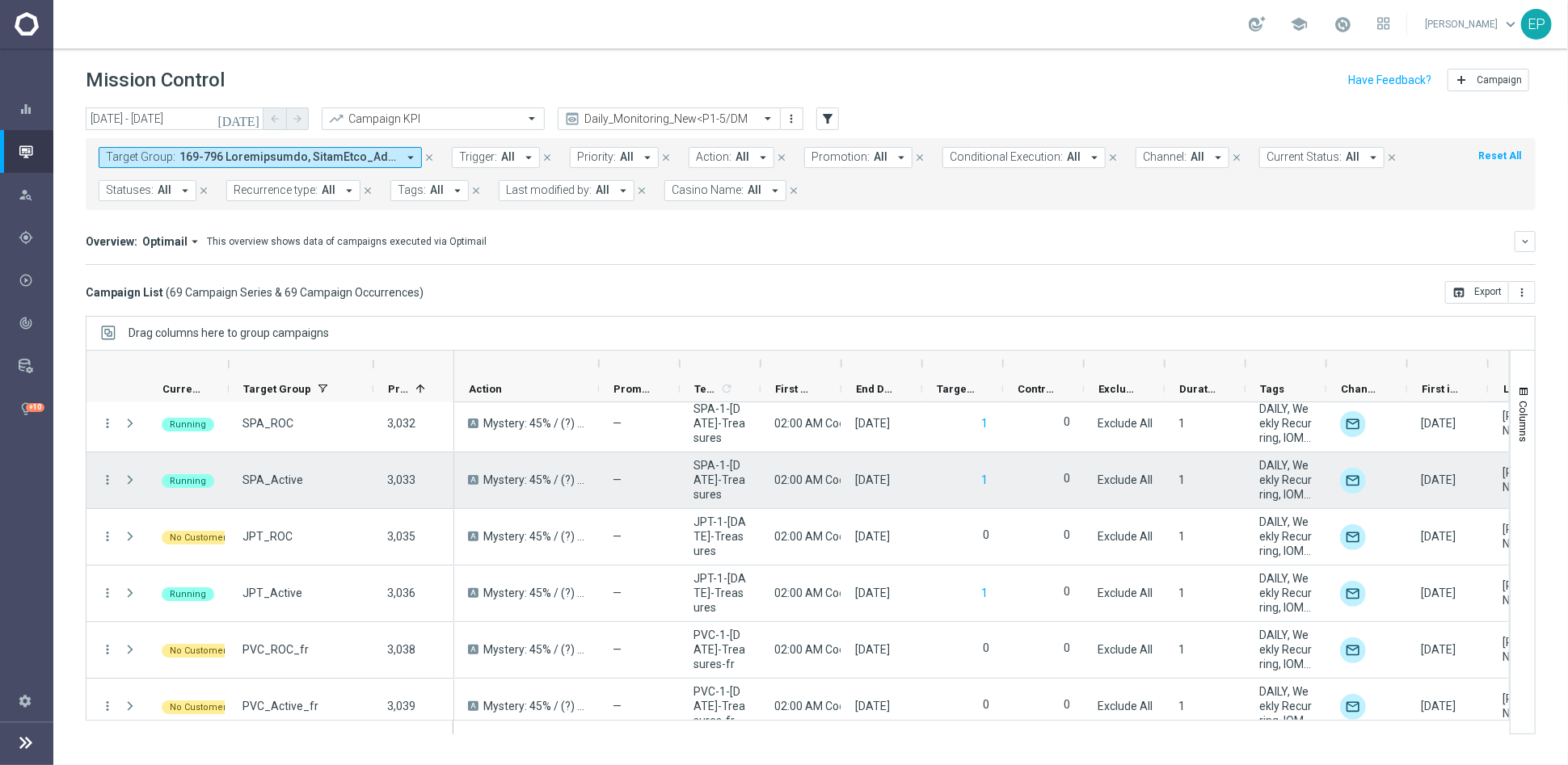
scroll to position [3583, 0]
